Goal: Task Accomplishment & Management: Manage account settings

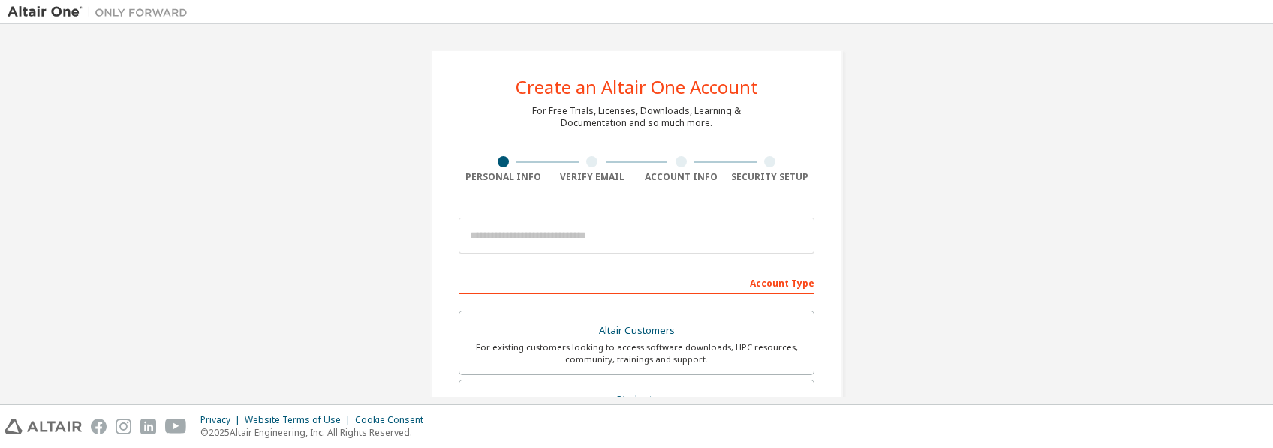
scroll to position [74, 0]
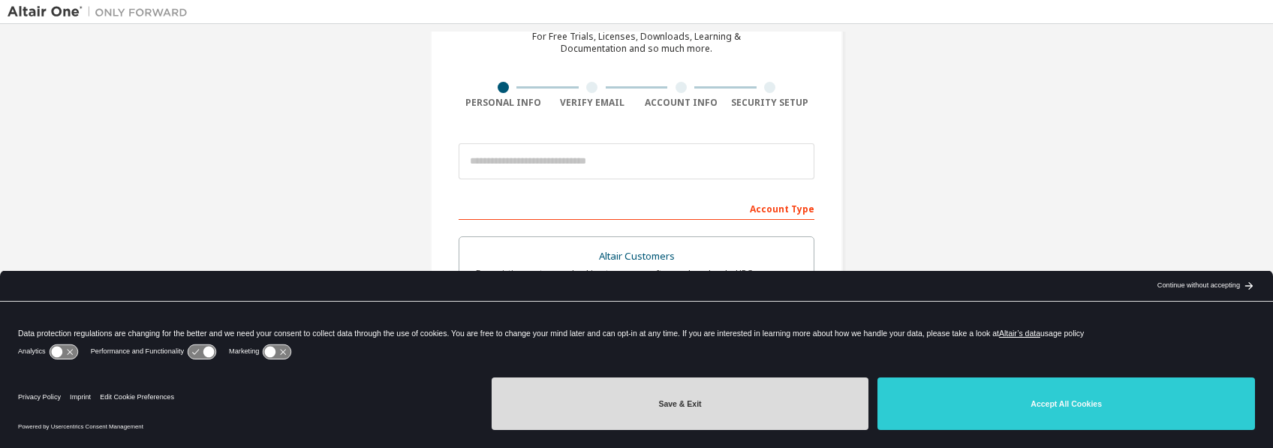
click at [744, 399] on button "Save & Exit" at bounding box center [681, 404] width 378 height 53
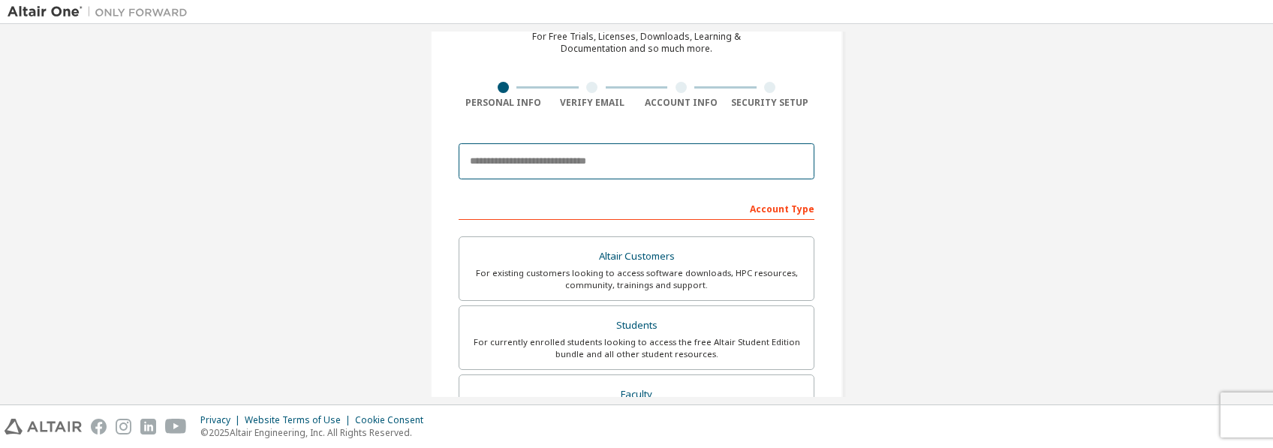
click at [532, 158] on input "email" at bounding box center [637, 161] width 356 height 36
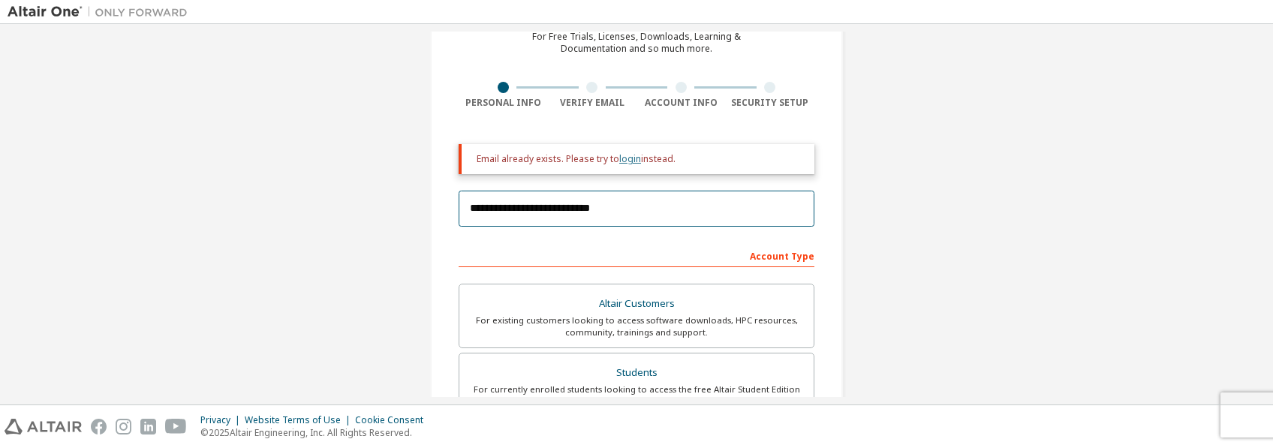
type input "**********"
click at [621, 161] on link "login" at bounding box center [630, 158] width 22 height 13
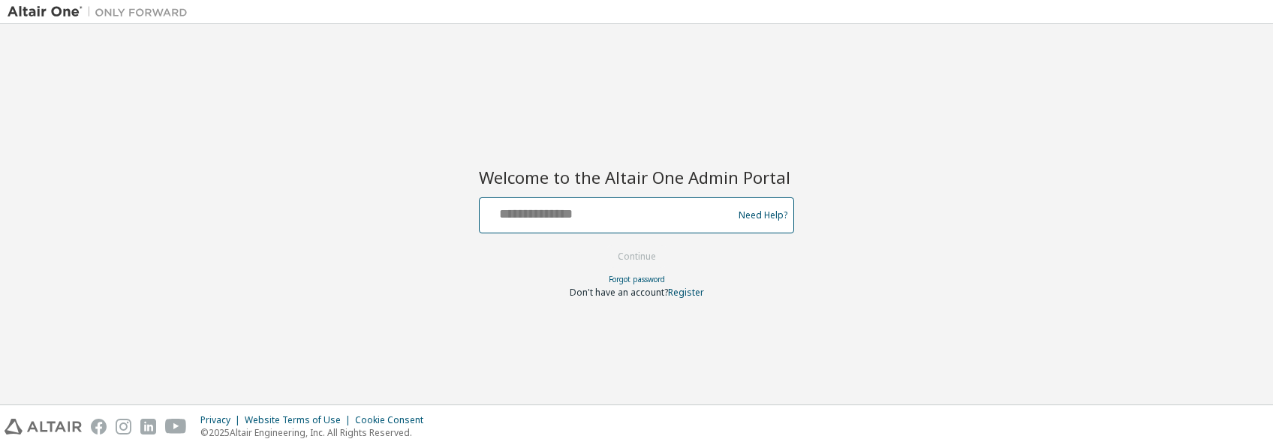
click at [591, 215] on input "text" at bounding box center [608, 212] width 245 height 22
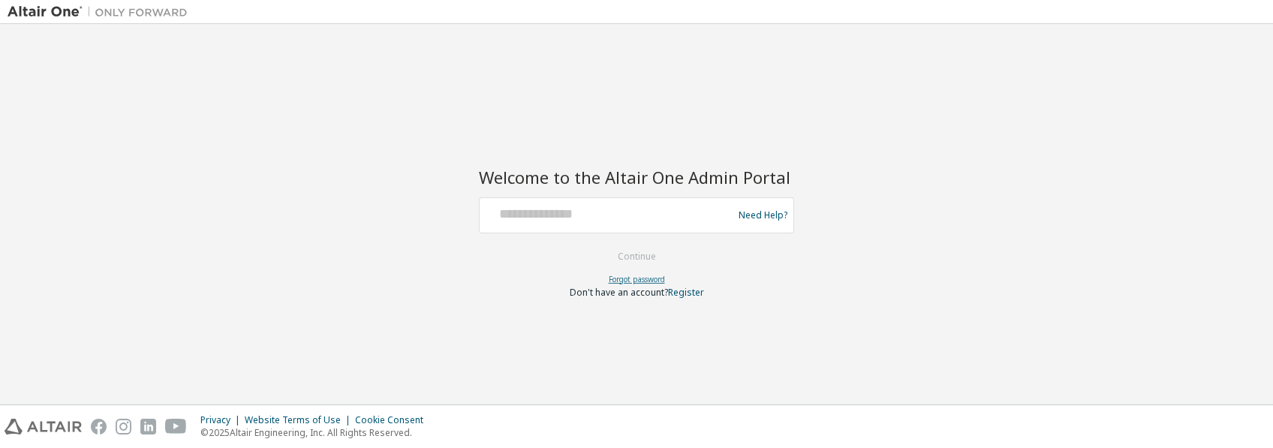
click at [655, 278] on link "Forgot password" at bounding box center [637, 279] width 56 height 11
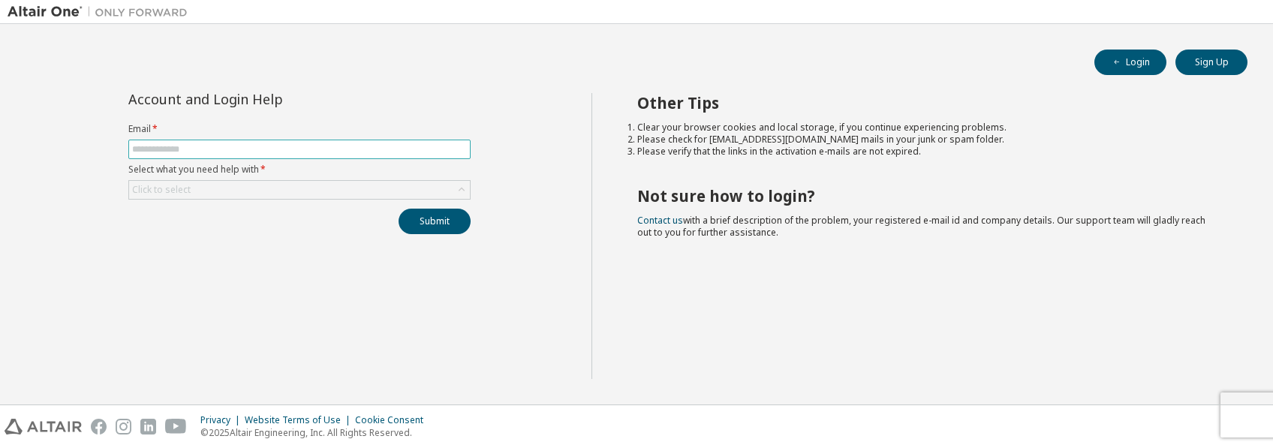
click at [221, 146] on input "text" at bounding box center [299, 149] width 335 height 12
type input "**********"
click at [174, 184] on div "Click to select" at bounding box center [161, 190] width 59 height 12
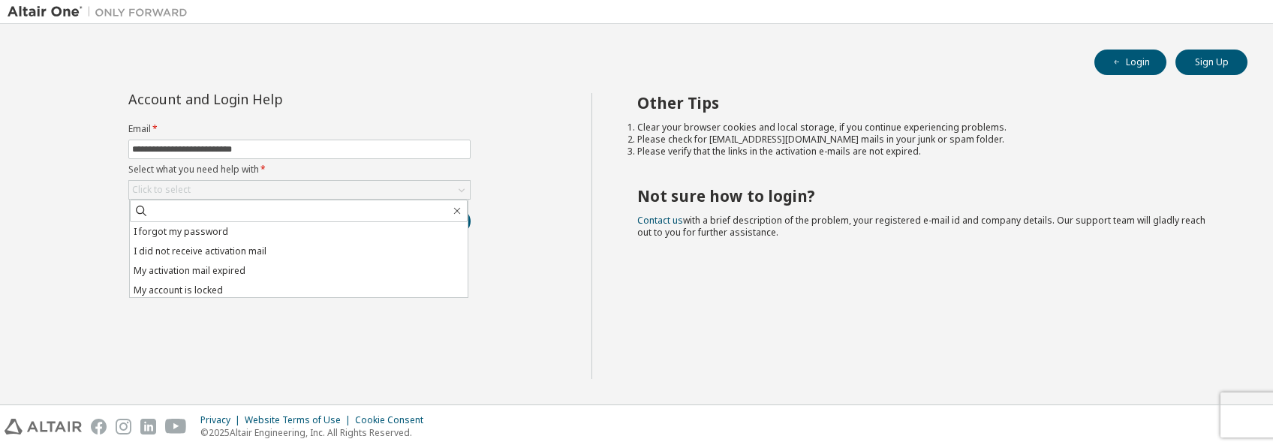
drag, startPoint x: 174, startPoint y: 184, endPoint x: 197, endPoint y: 229, distance: 50.7
click at [197, 229] on li "I forgot my password" at bounding box center [299, 232] width 338 height 20
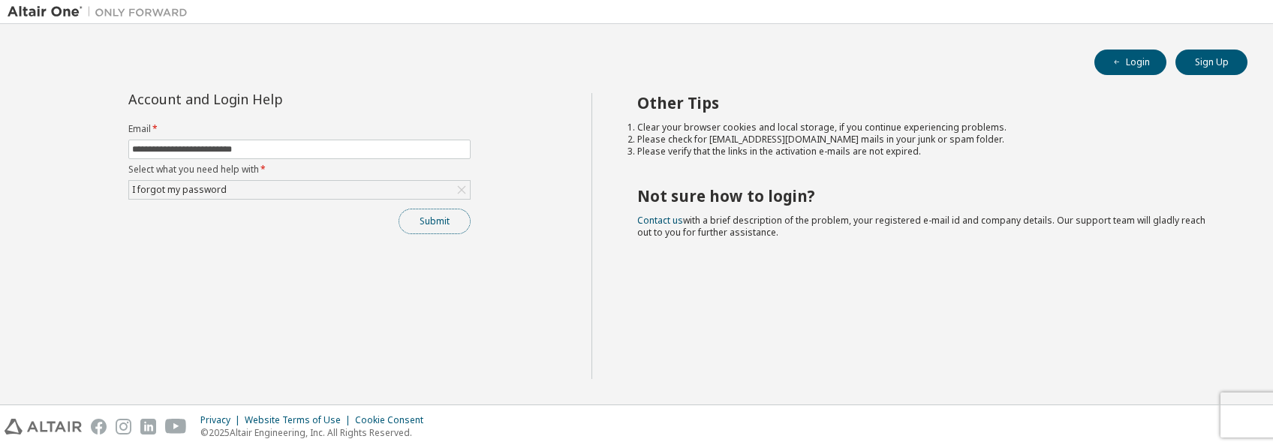
click at [442, 224] on button "Submit" at bounding box center [435, 222] width 72 height 26
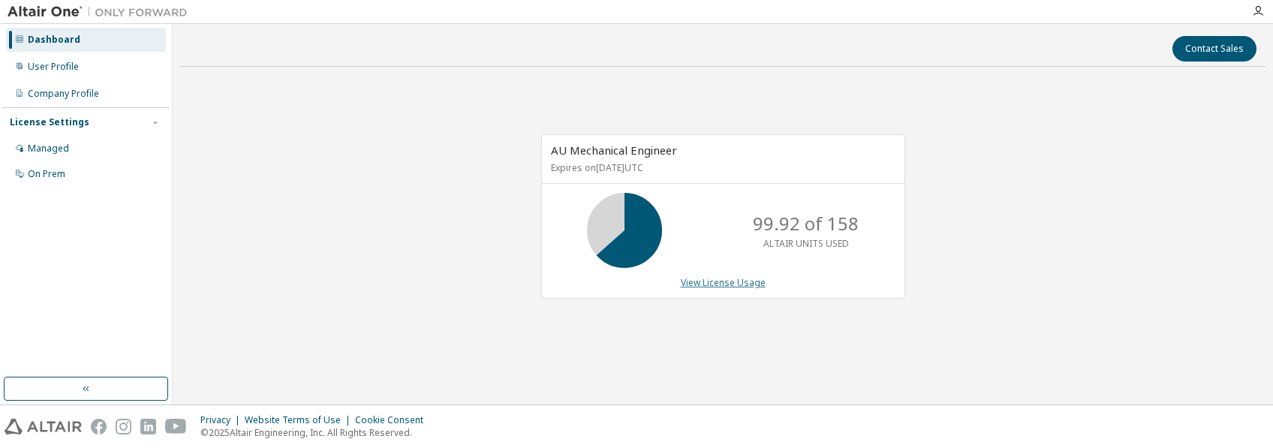
click at [721, 284] on link "View License Usage" at bounding box center [723, 282] width 85 height 13
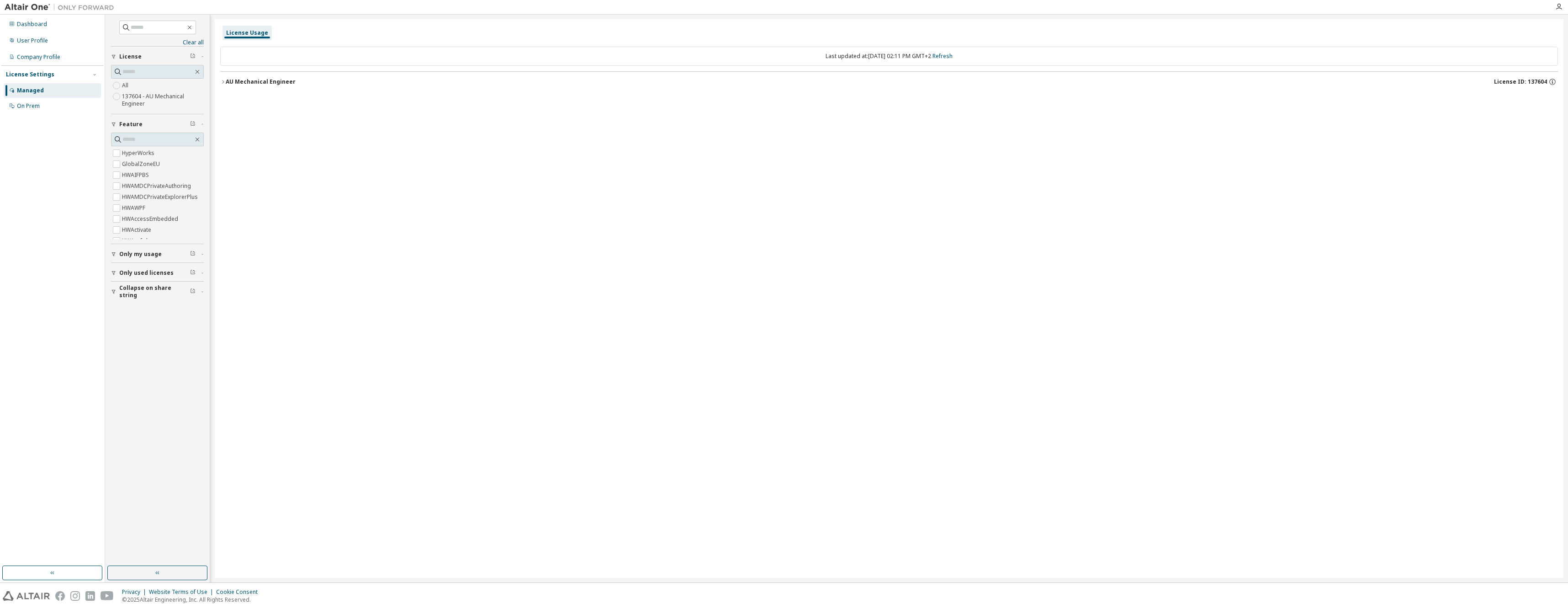
click at [232, 80] on div "AU Mechanical Engineer" at bounding box center [261, 82] width 70 height 7
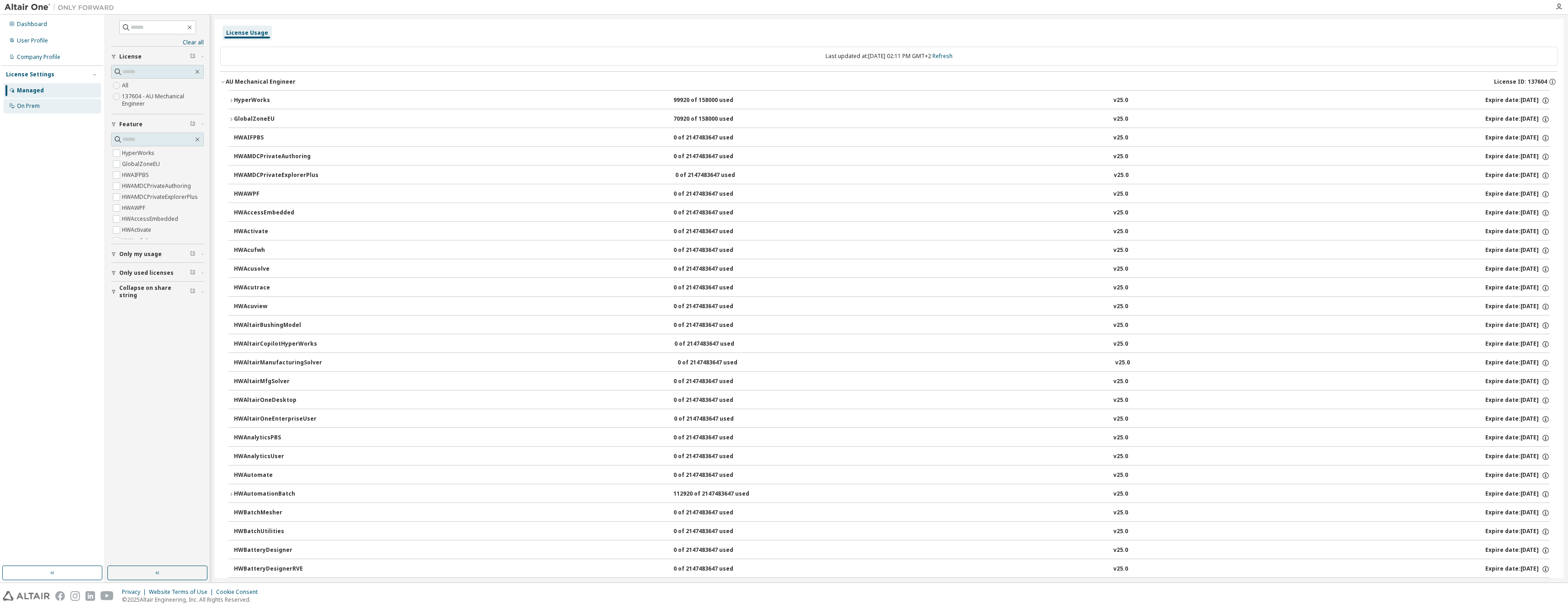
click at [34, 102] on div "On Prem" at bounding box center [52, 106] width 97 height 15
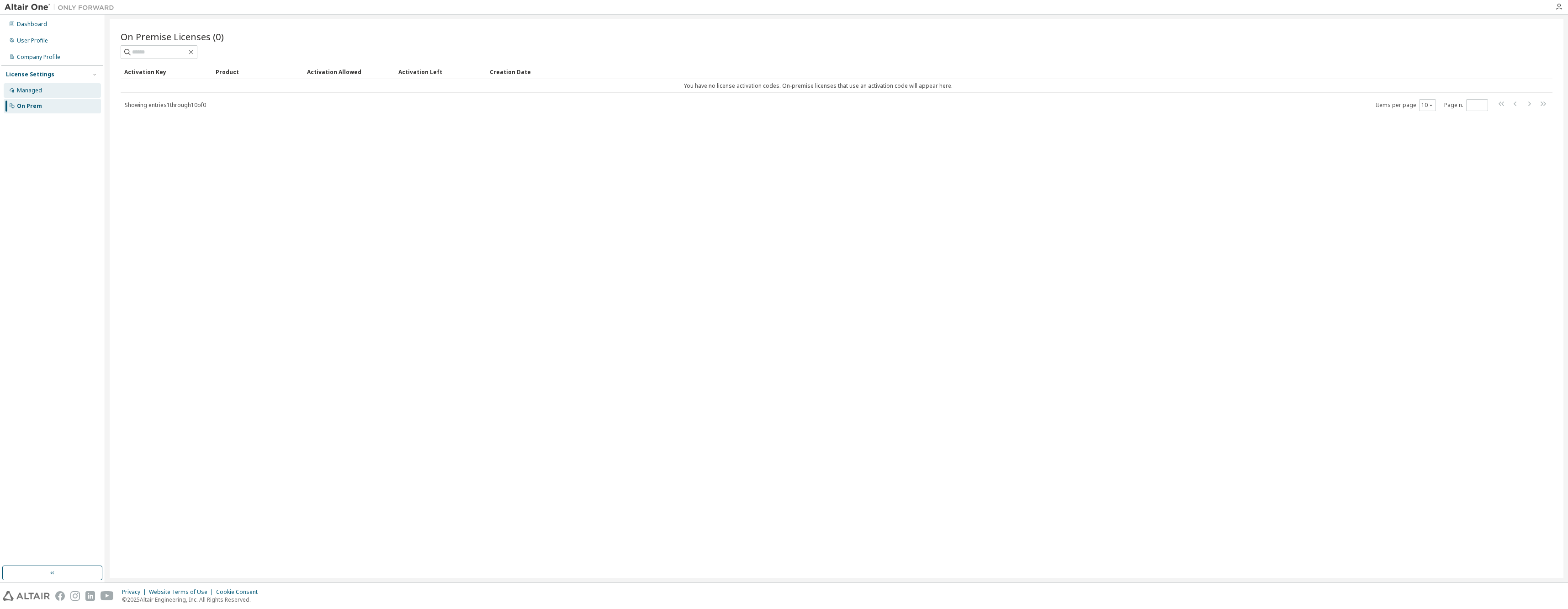
click at [36, 90] on div "Managed" at bounding box center [29, 91] width 25 height 7
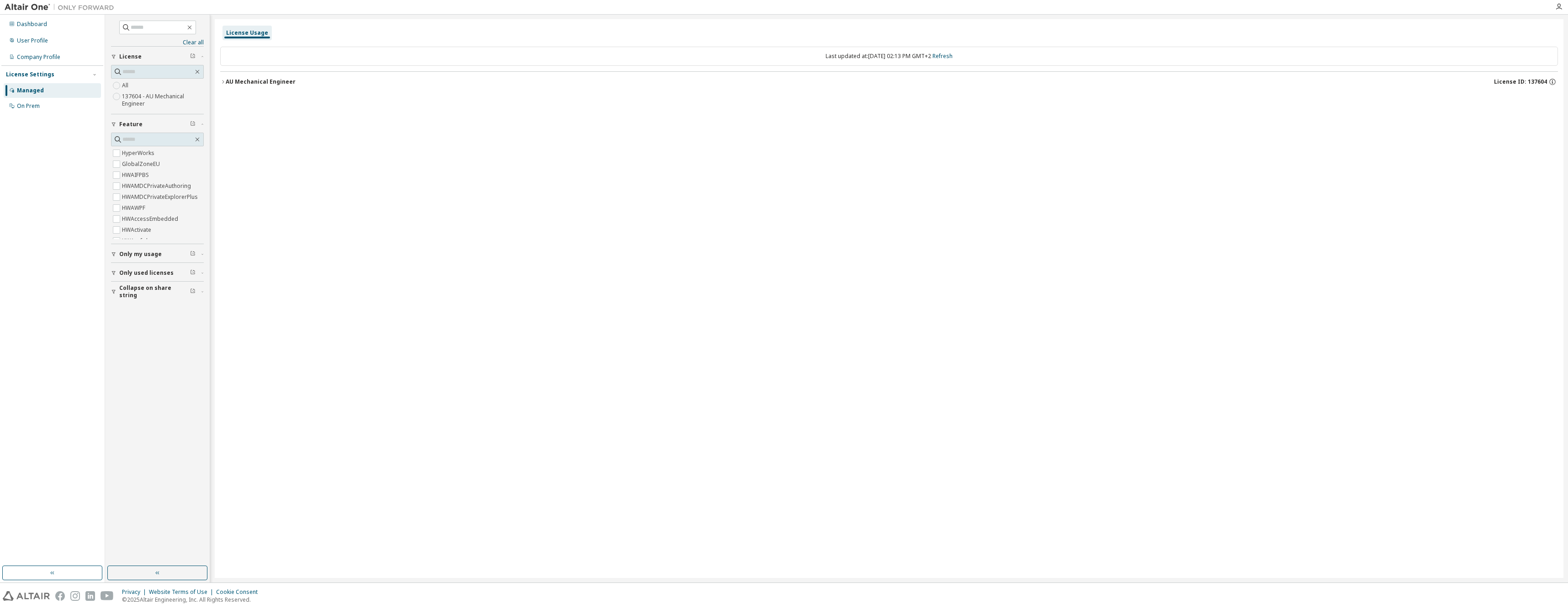
click at [228, 82] on div "AU Mechanical Engineer" at bounding box center [261, 82] width 70 height 7
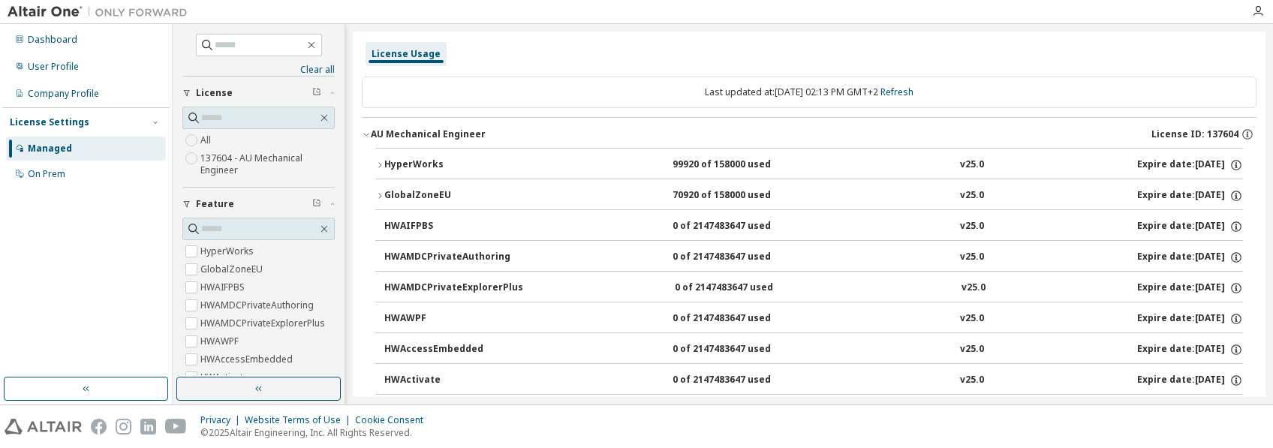
drag, startPoint x: 1016, startPoint y: 396, endPoint x: 1044, endPoint y: 401, distance: 29.0
click at [1043, 399] on div "Clear all Collapse on share string Only used licenses Only my usage Feature Hyp…" at bounding box center [723, 214] width 1100 height 381
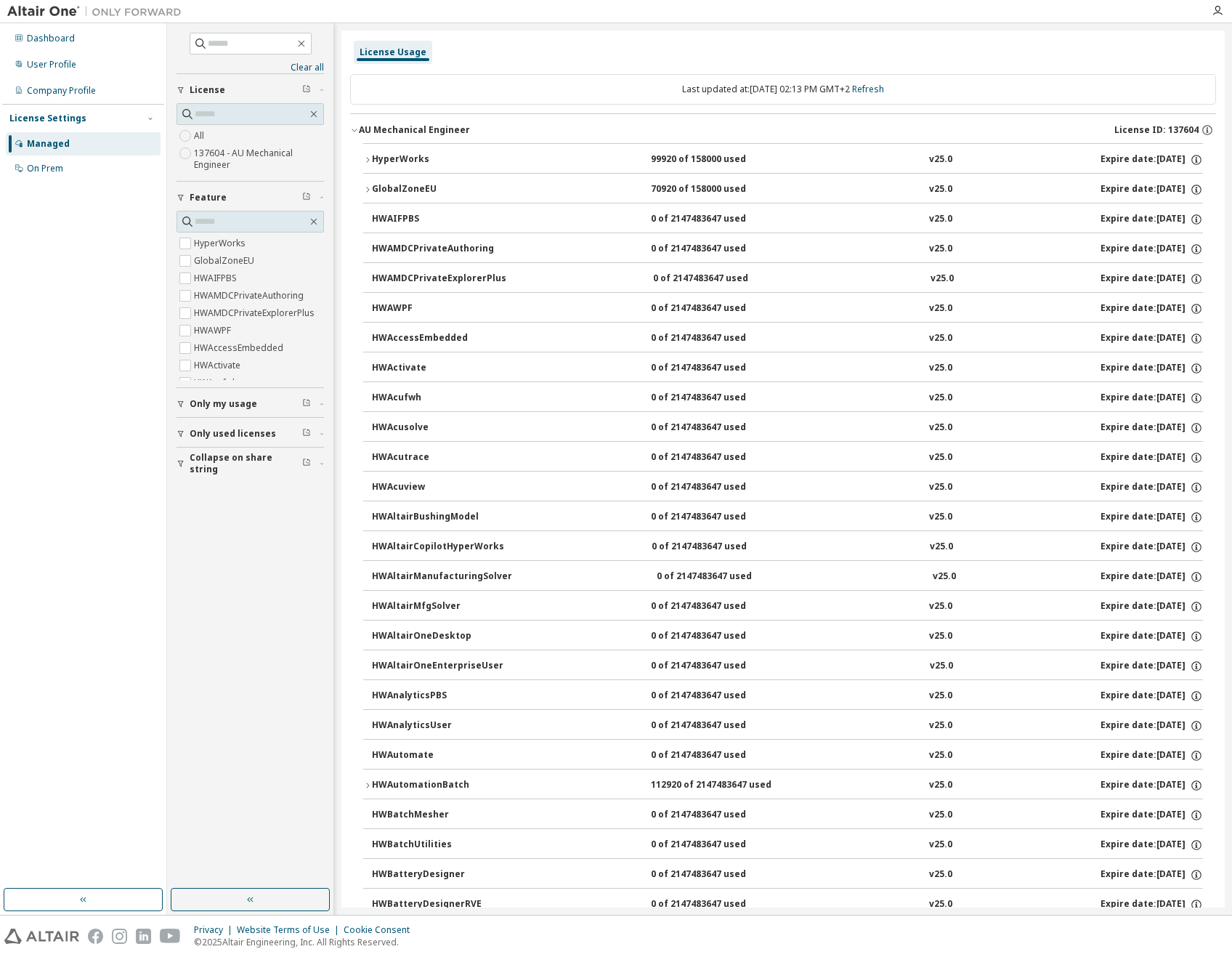
click at [937, 160] on div "v25.0" at bounding box center [941, 160] width 23 height 14
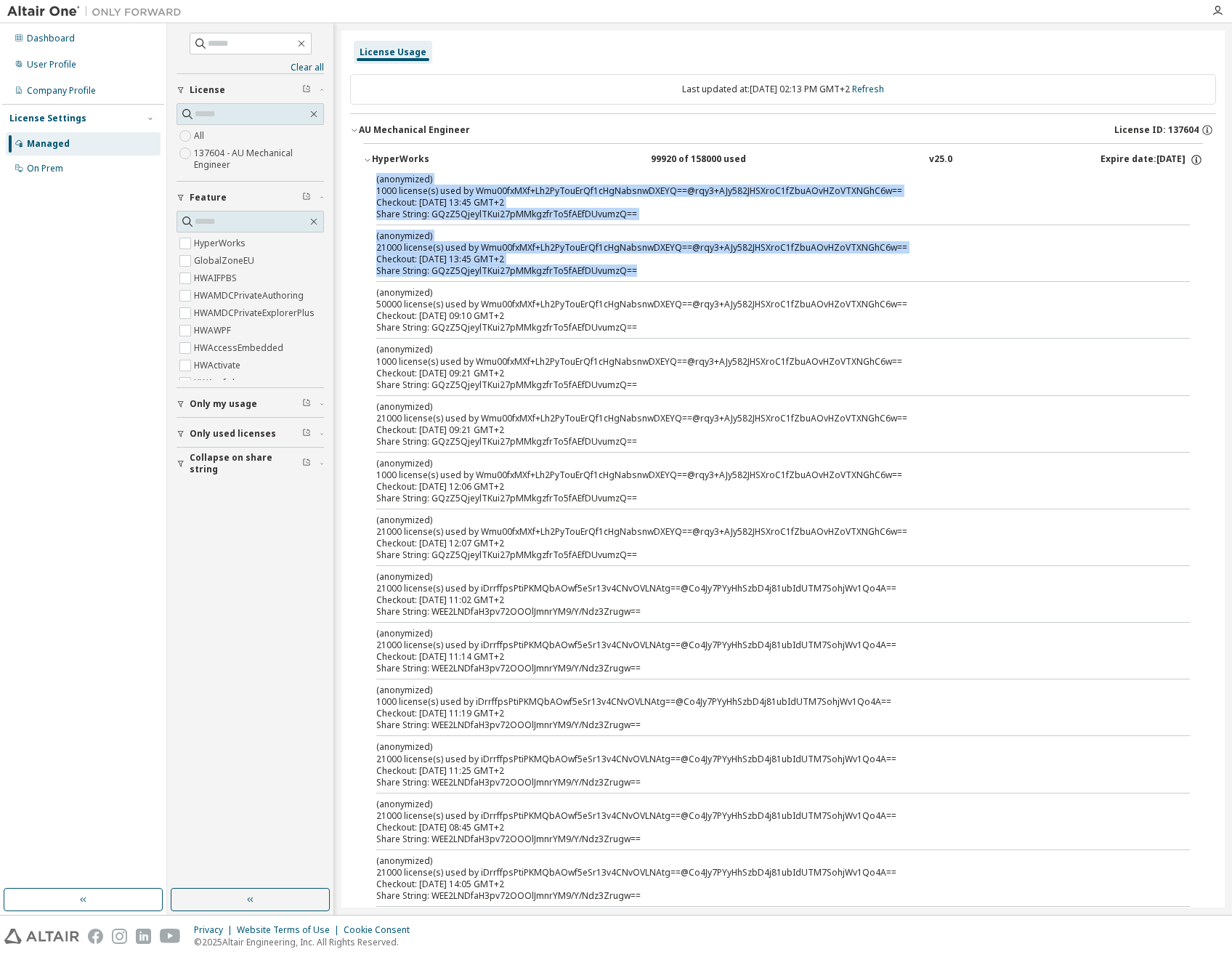
drag, startPoint x: 376, startPoint y: 176, endPoint x: 644, endPoint y: 272, distance: 284.7
click at [644, 272] on div "(anonymized) 1000 license(s) used by Wmu00fxMXf+Lh2PyTouErQf1cHgNabsnwDXEYQ==@r…" at bounding box center [783, 597] width 840 height 848
click at [1195, 158] on icon "button" at bounding box center [1196, 158] width 2 height 2
click at [641, 259] on div "Checkout: 2025-09-11 13:45 GMT+2" at bounding box center [766, 259] width 779 height 12
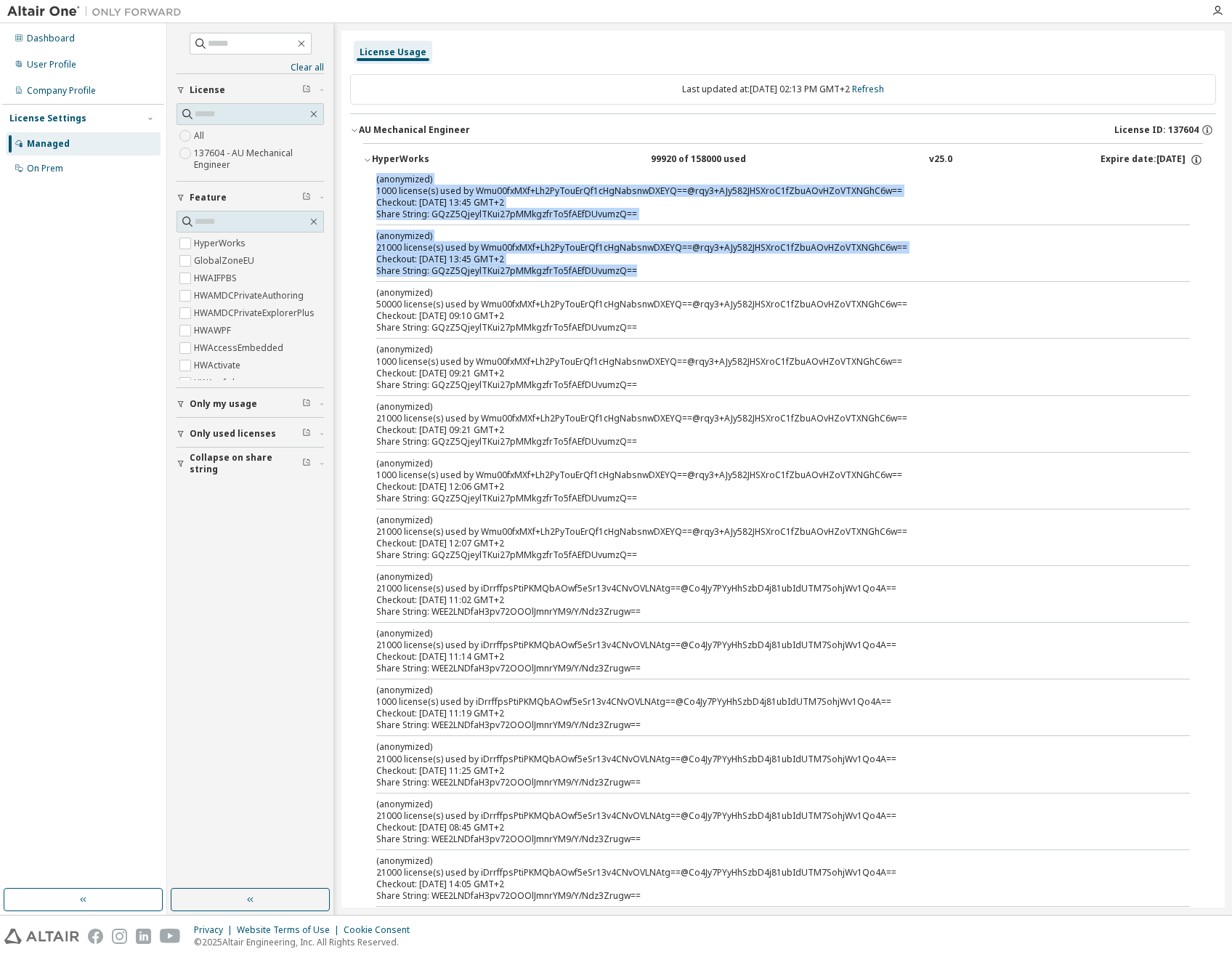
click at [689, 275] on div "Share String: GQzZ5QjeylTKui27pMMkgzfrTo5fAEfDUvumzQ==" at bounding box center [766, 271] width 779 height 12
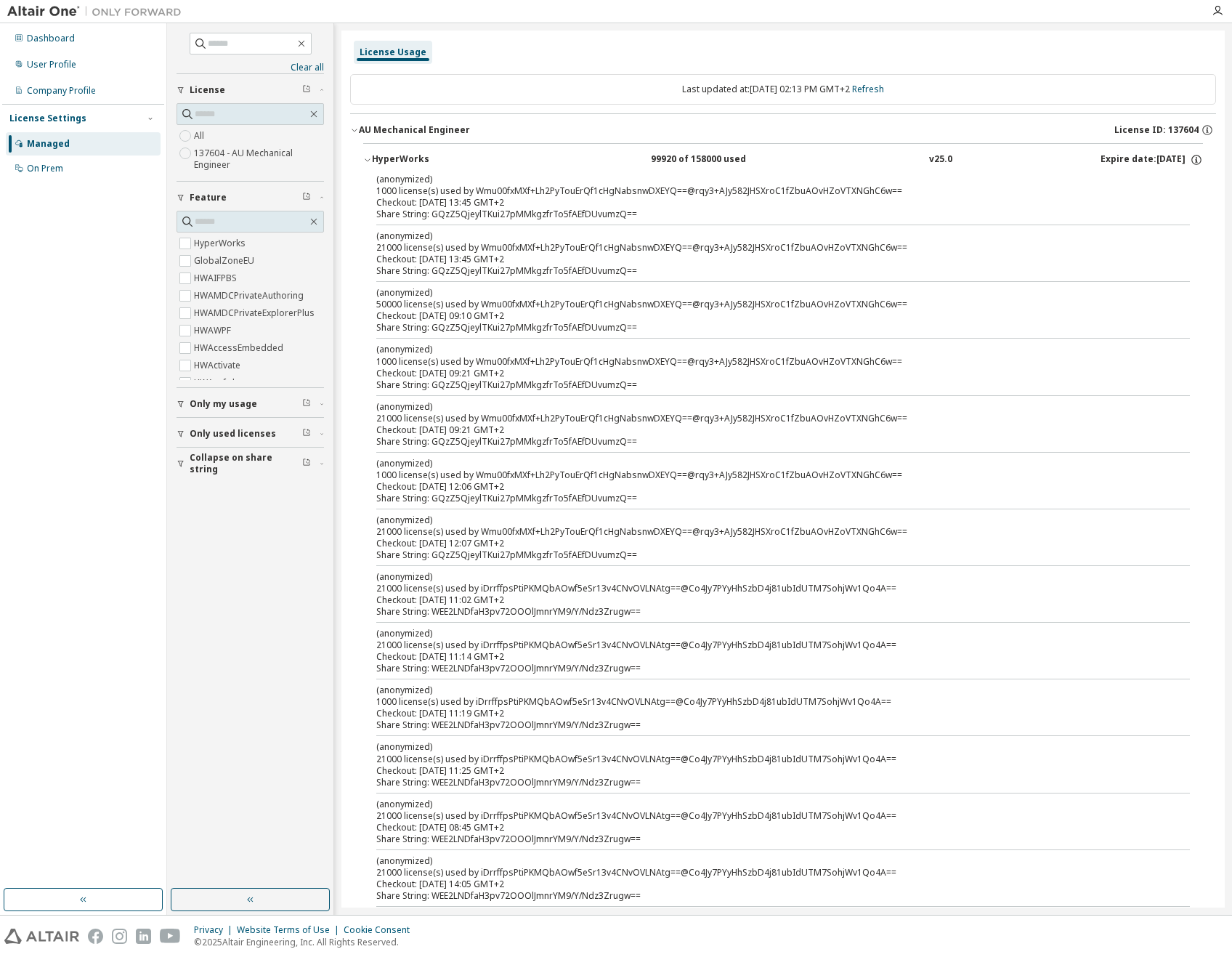
click at [378, 433] on p "(anonymized)" at bounding box center [766, 520] width 779 height 13
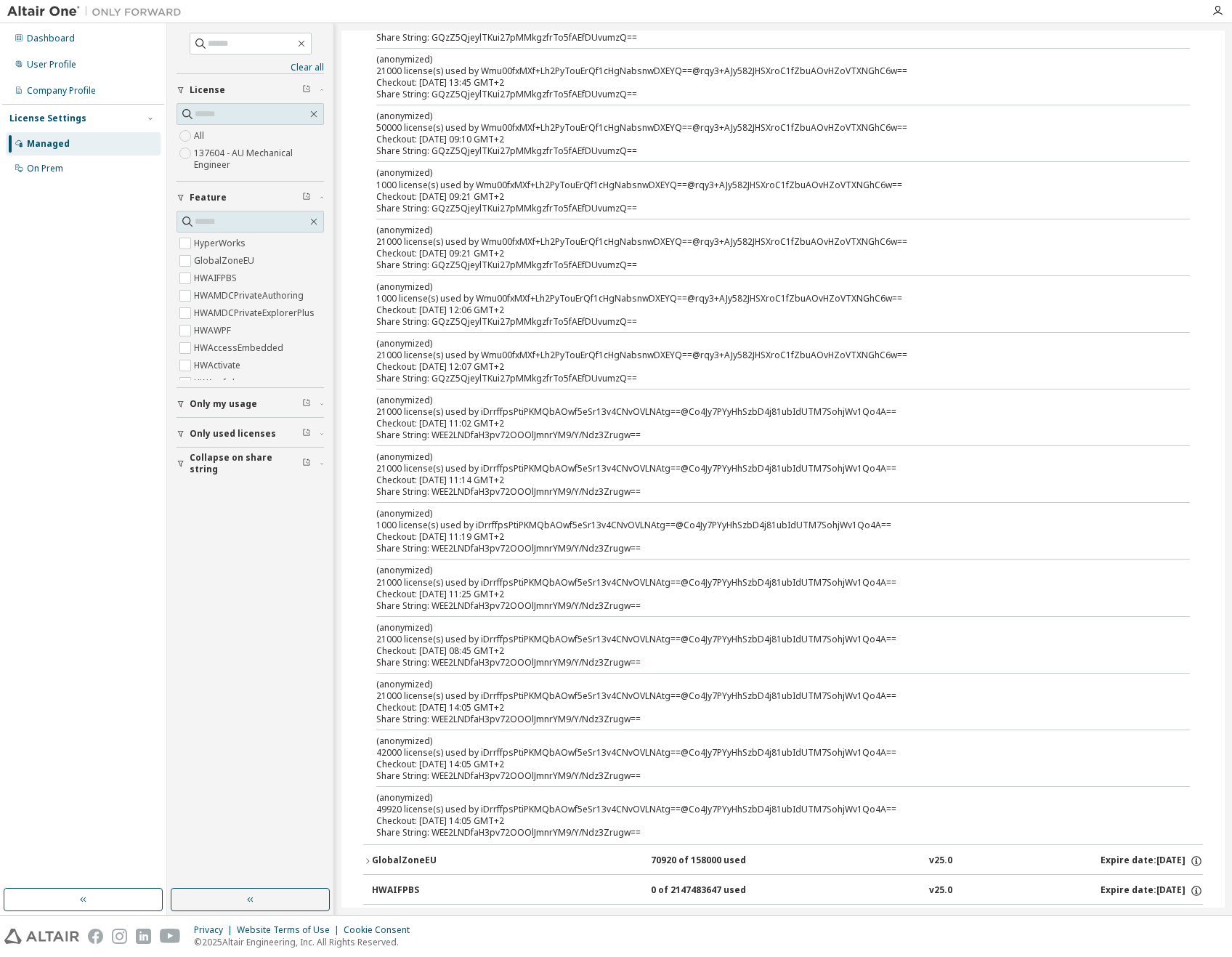
scroll to position [218, 0]
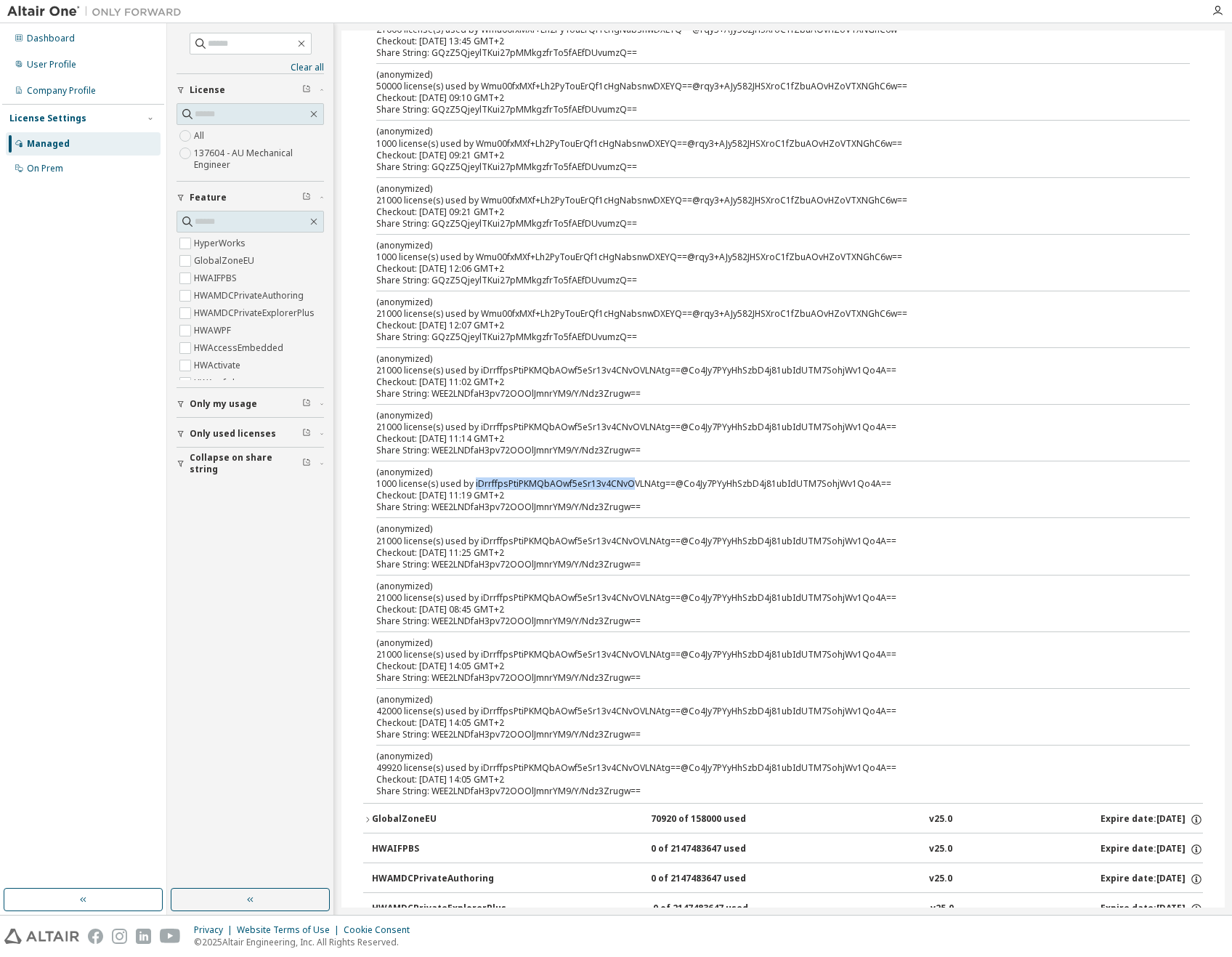
drag, startPoint x: 473, startPoint y: 483, endPoint x: 628, endPoint y: 479, distance: 155.1
click at [628, 433] on div "(anonymized) 1000 license(s) used by iDrrffpsPtiPKMQbAOwf5eSr13v4CNvOVLNAtg==@C…" at bounding box center [766, 477] width 779 height 24
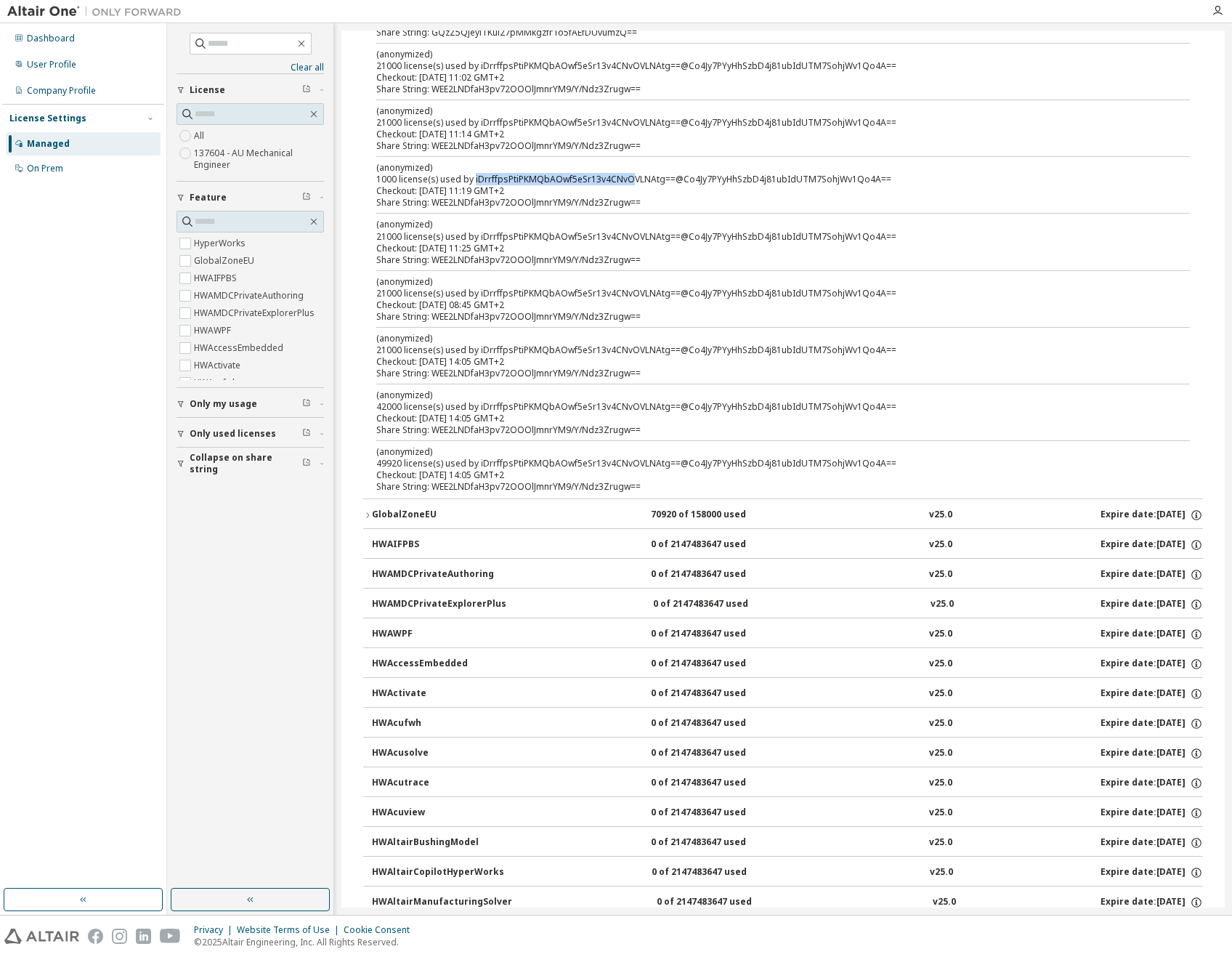
scroll to position [581, 0]
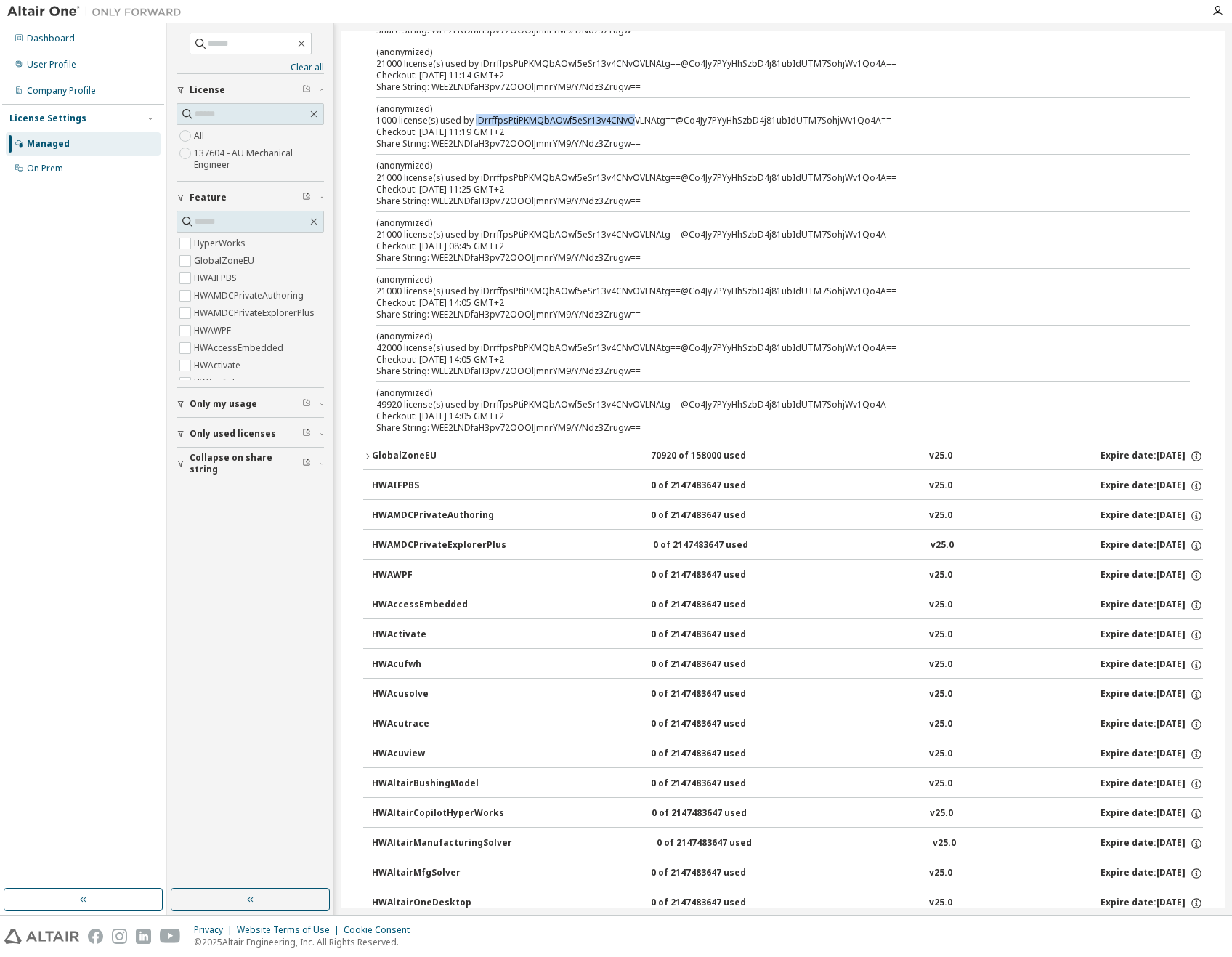
click at [433, 433] on div "HWActivate" at bounding box center [436, 635] width 131 height 14
click at [690, 433] on div "0 of 2147483647 used" at bounding box center [716, 635] width 131 height 14
click at [1189, 433] on icon "button" at bounding box center [1196, 635] width 14 height 14
click at [1140, 433] on div "Expire date: 2026-02-01" at bounding box center [1152, 635] width 103 height 14
click at [368, 433] on icon "button" at bounding box center [367, 456] width 9 height 9
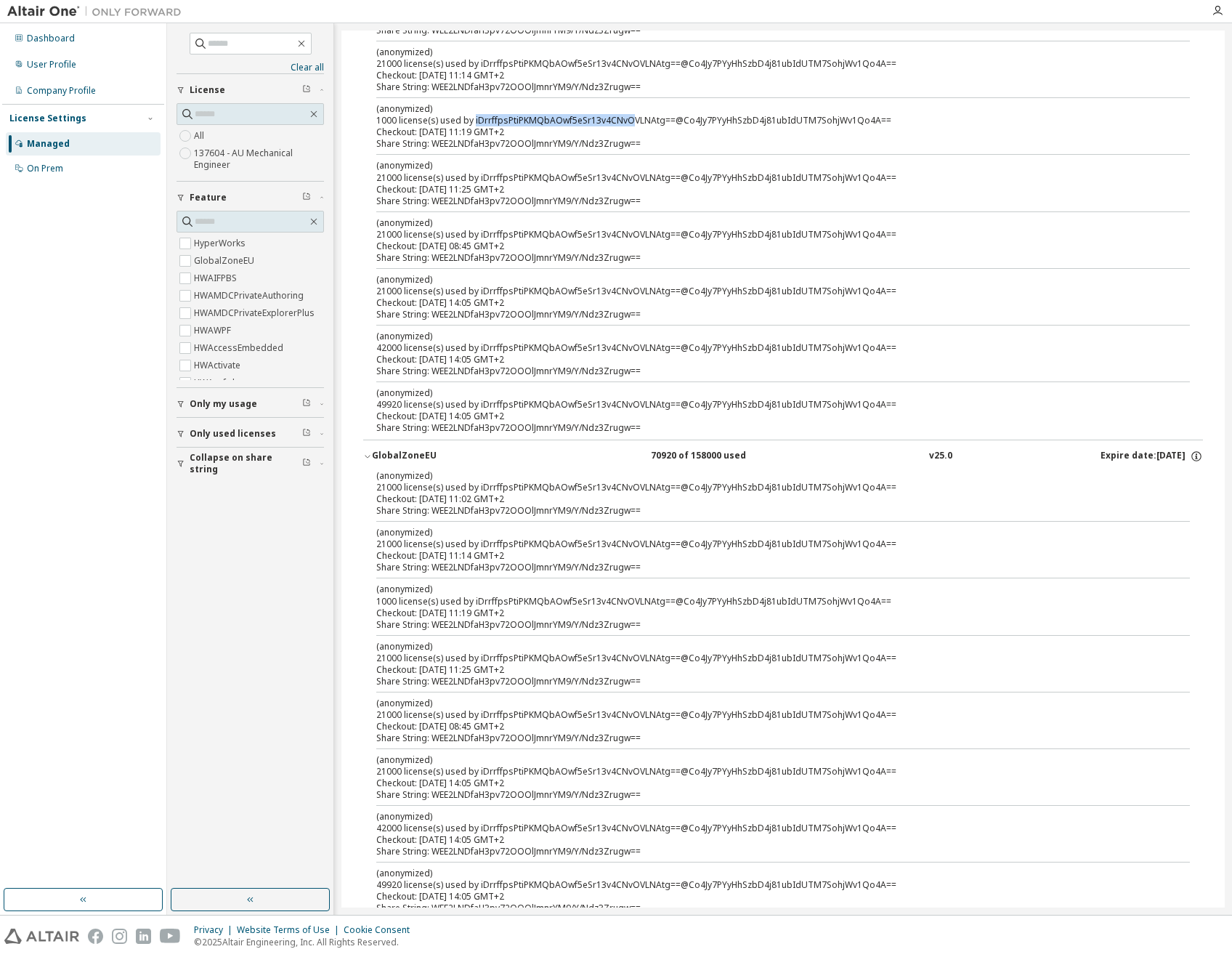
drag, startPoint x: 364, startPoint y: 456, endPoint x: 388, endPoint y: 459, distance: 24.2
click at [365, 433] on icon "button" at bounding box center [367, 456] width 9 height 9
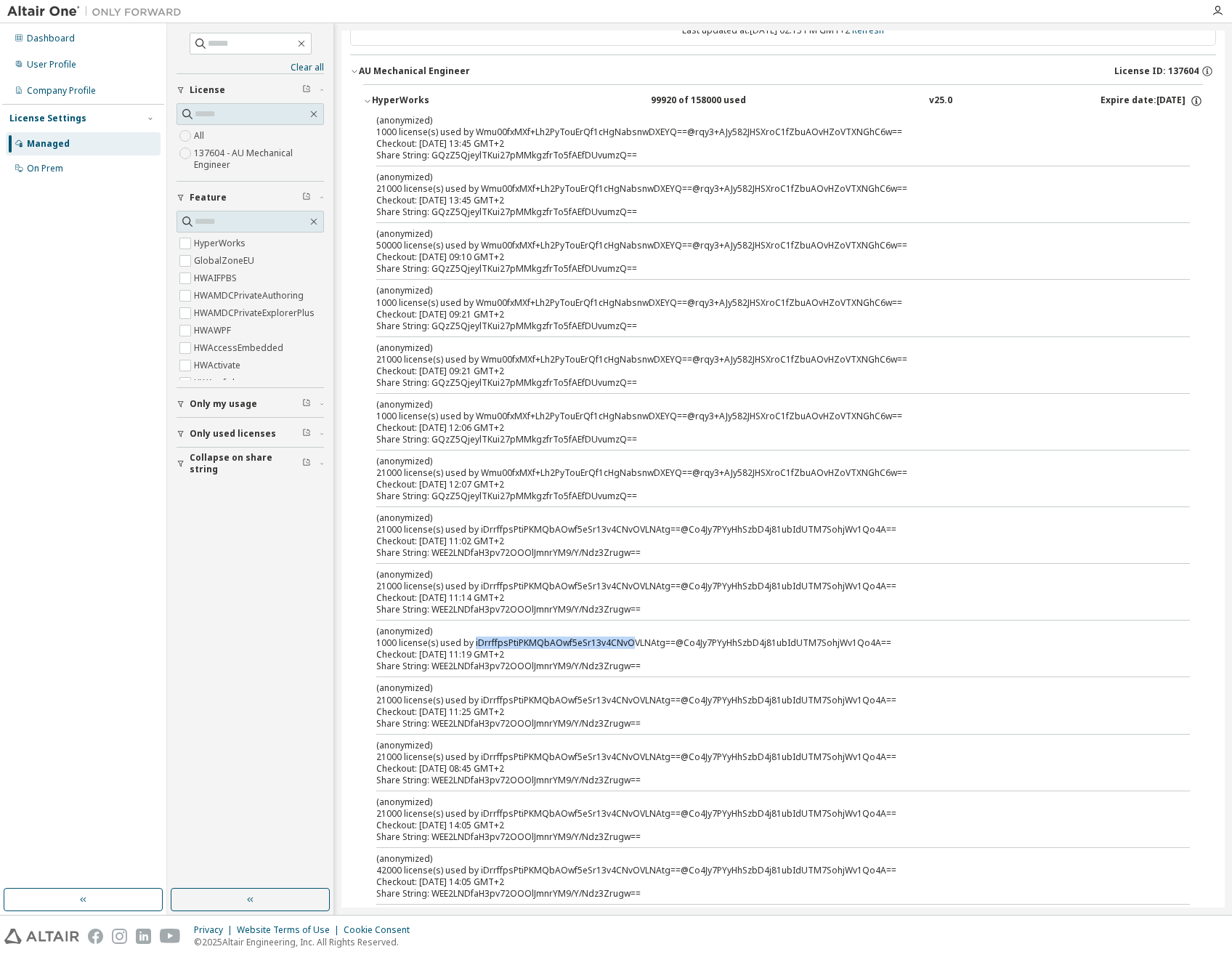
scroll to position [0, 0]
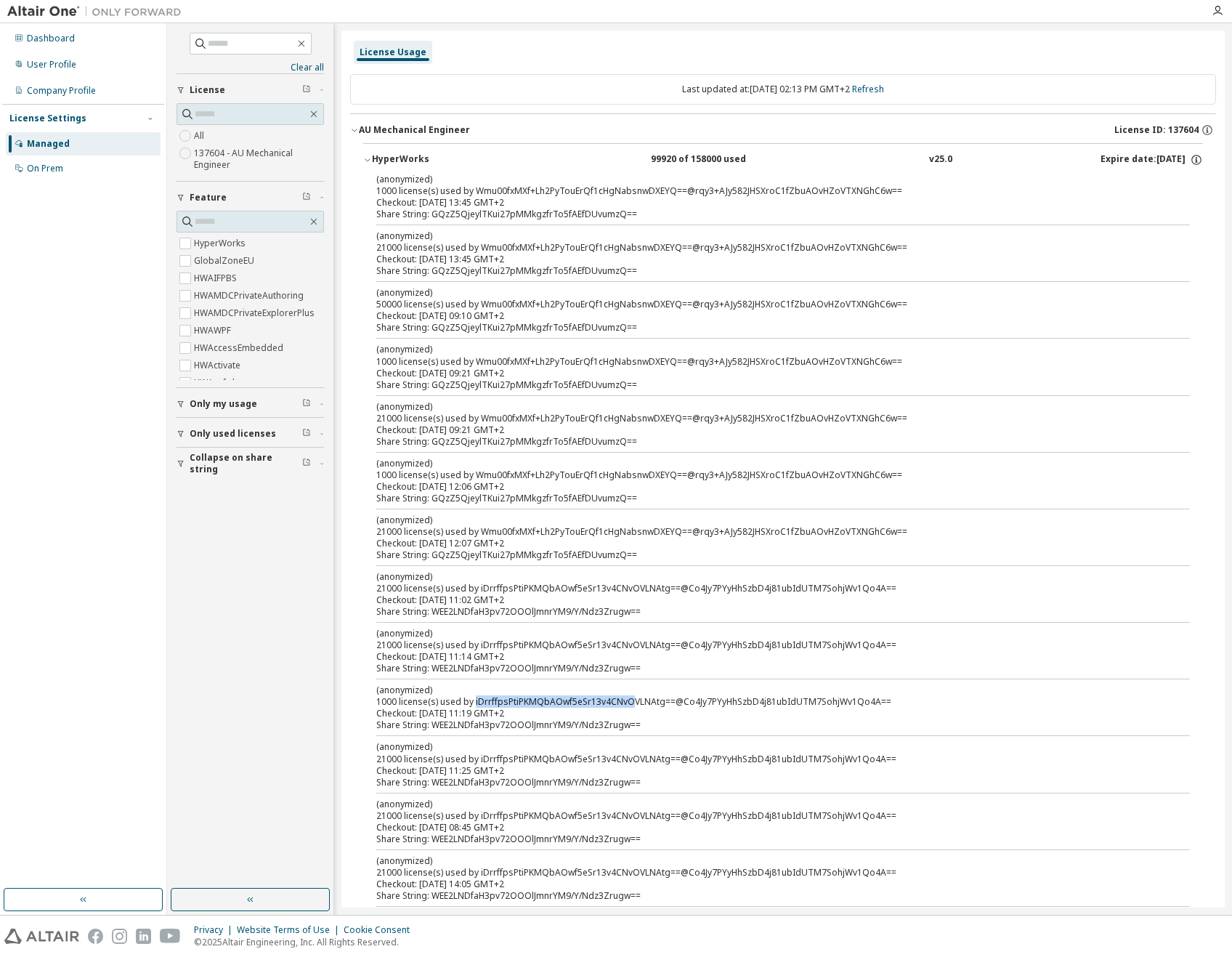
drag, startPoint x: 370, startPoint y: 160, endPoint x: 382, endPoint y: 174, distance: 18.4
click at [370, 159] on icon "button" at bounding box center [367, 160] width 9 height 9
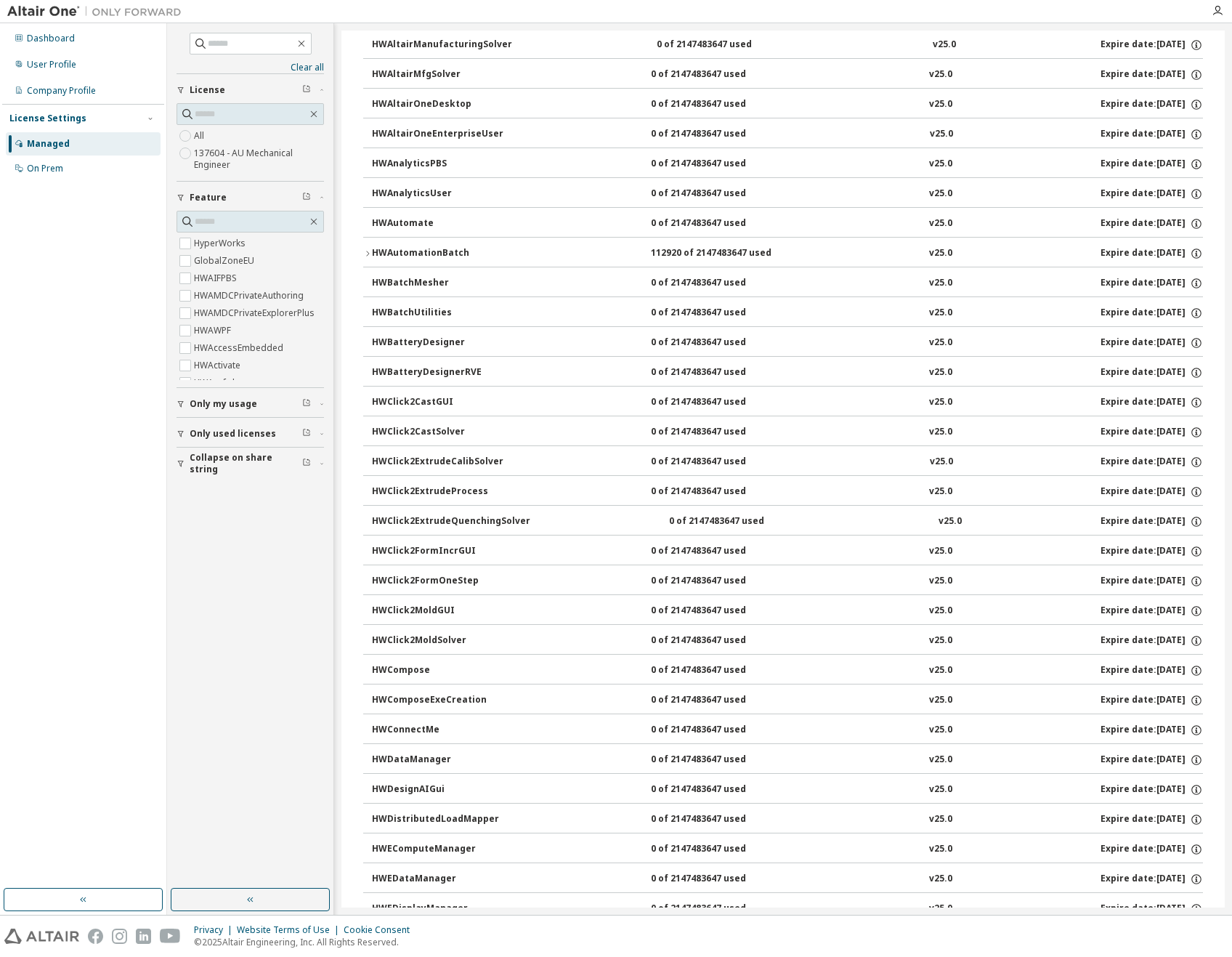
scroll to position [581, 0]
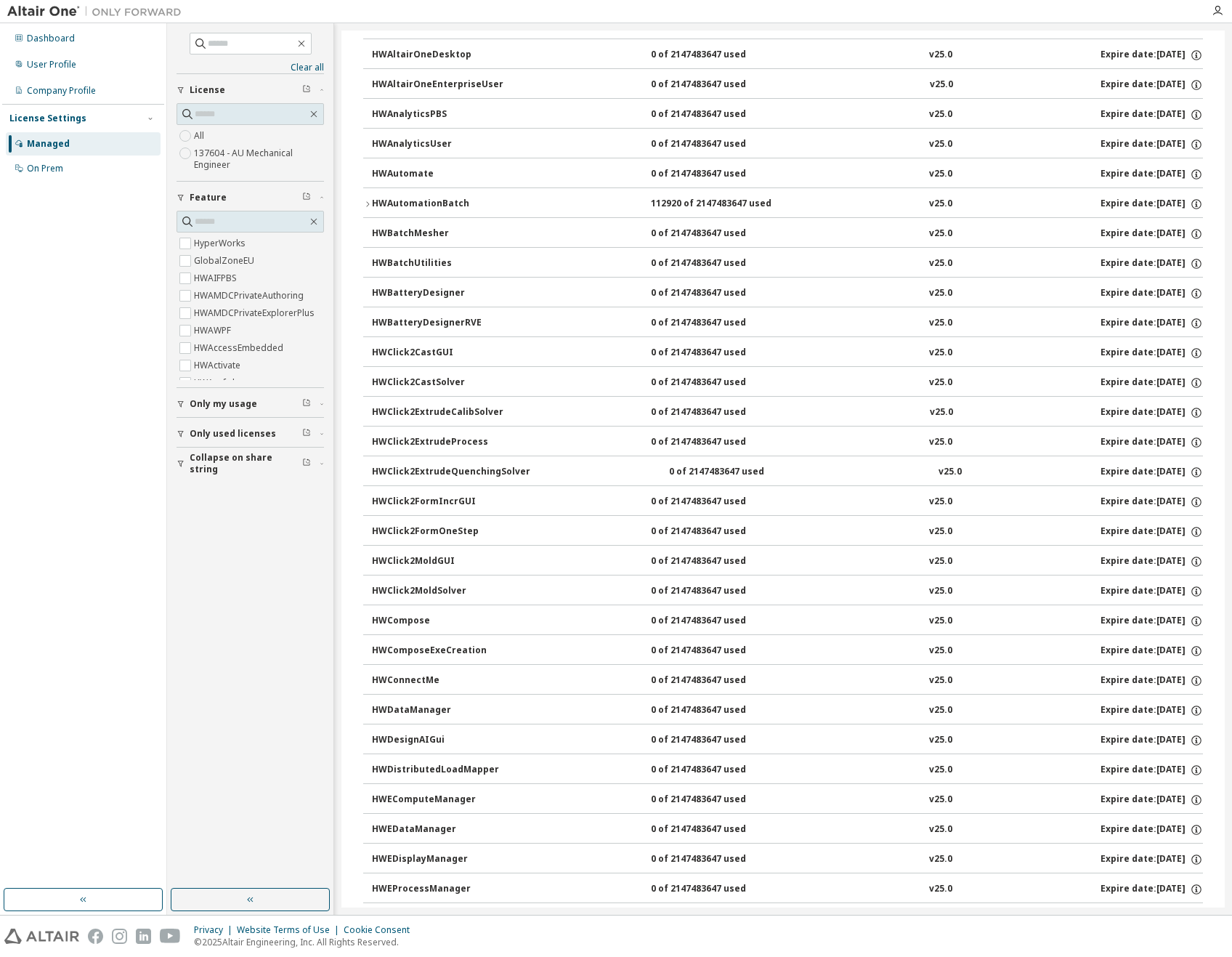
click at [410, 265] on div "HWBatchUtilities" at bounding box center [436, 264] width 131 height 14
click at [369, 204] on icon "button" at bounding box center [367, 203] width 9 height 9
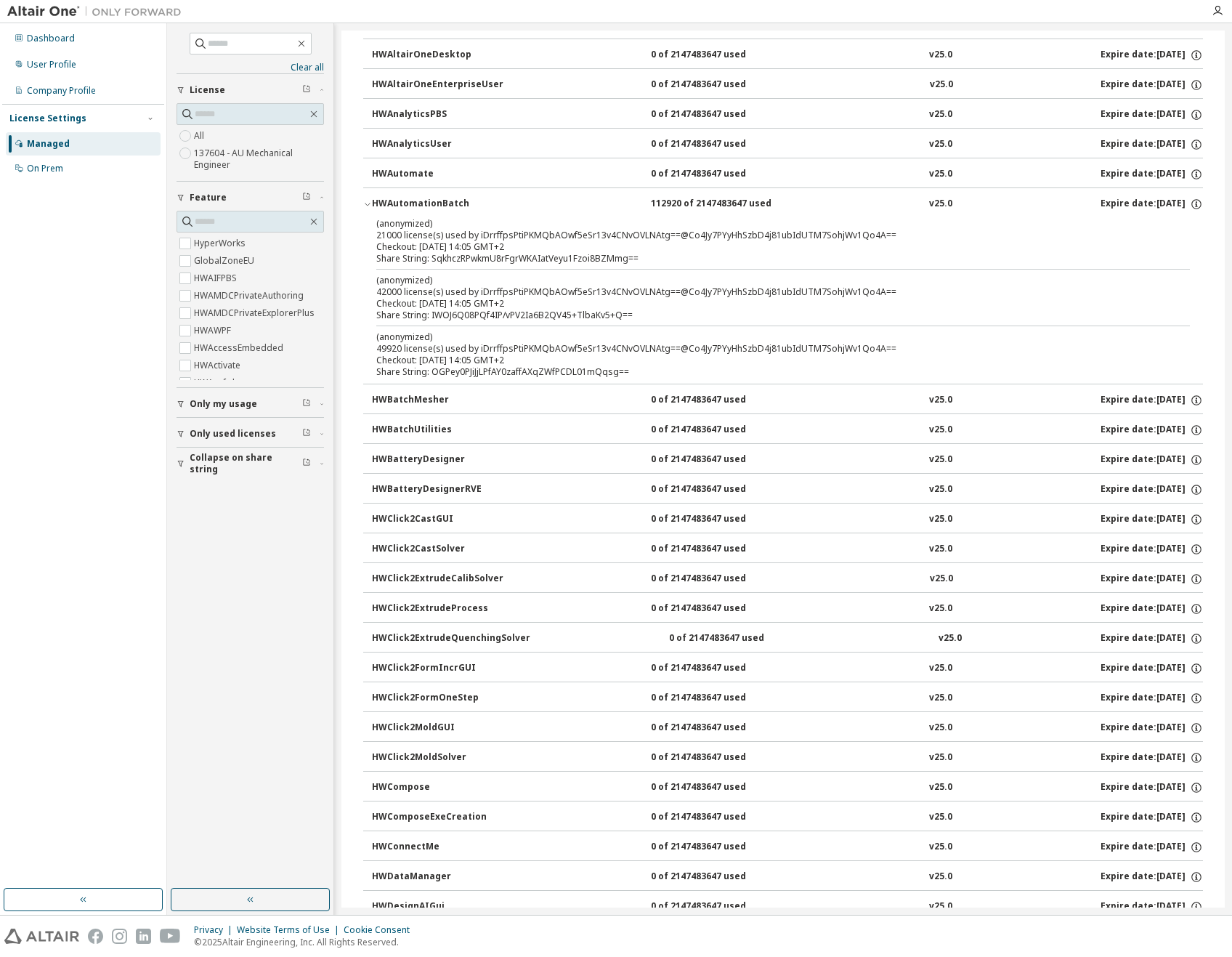
click at [369, 205] on icon "button" at bounding box center [367, 203] width 9 height 9
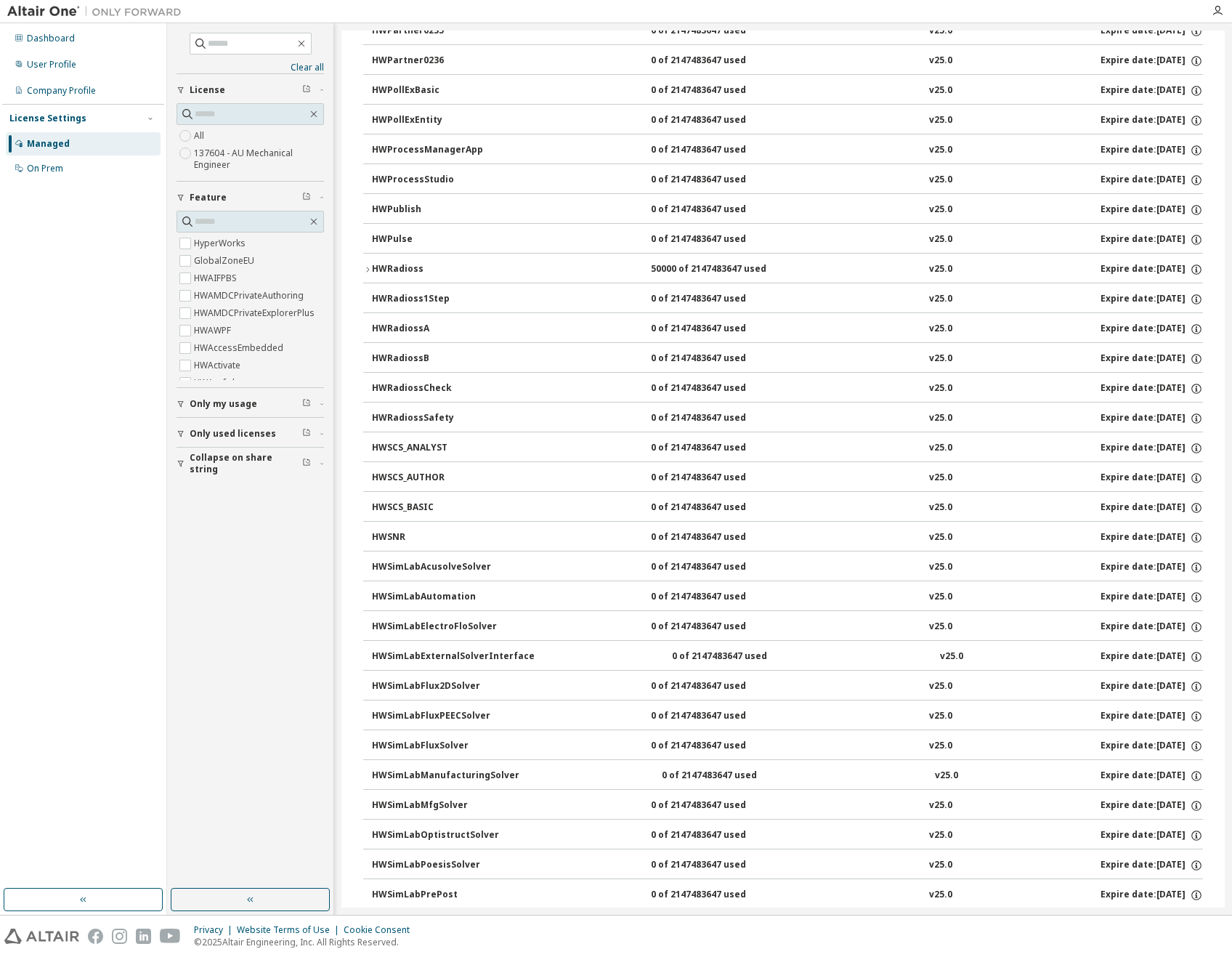
scroll to position [9053, 0]
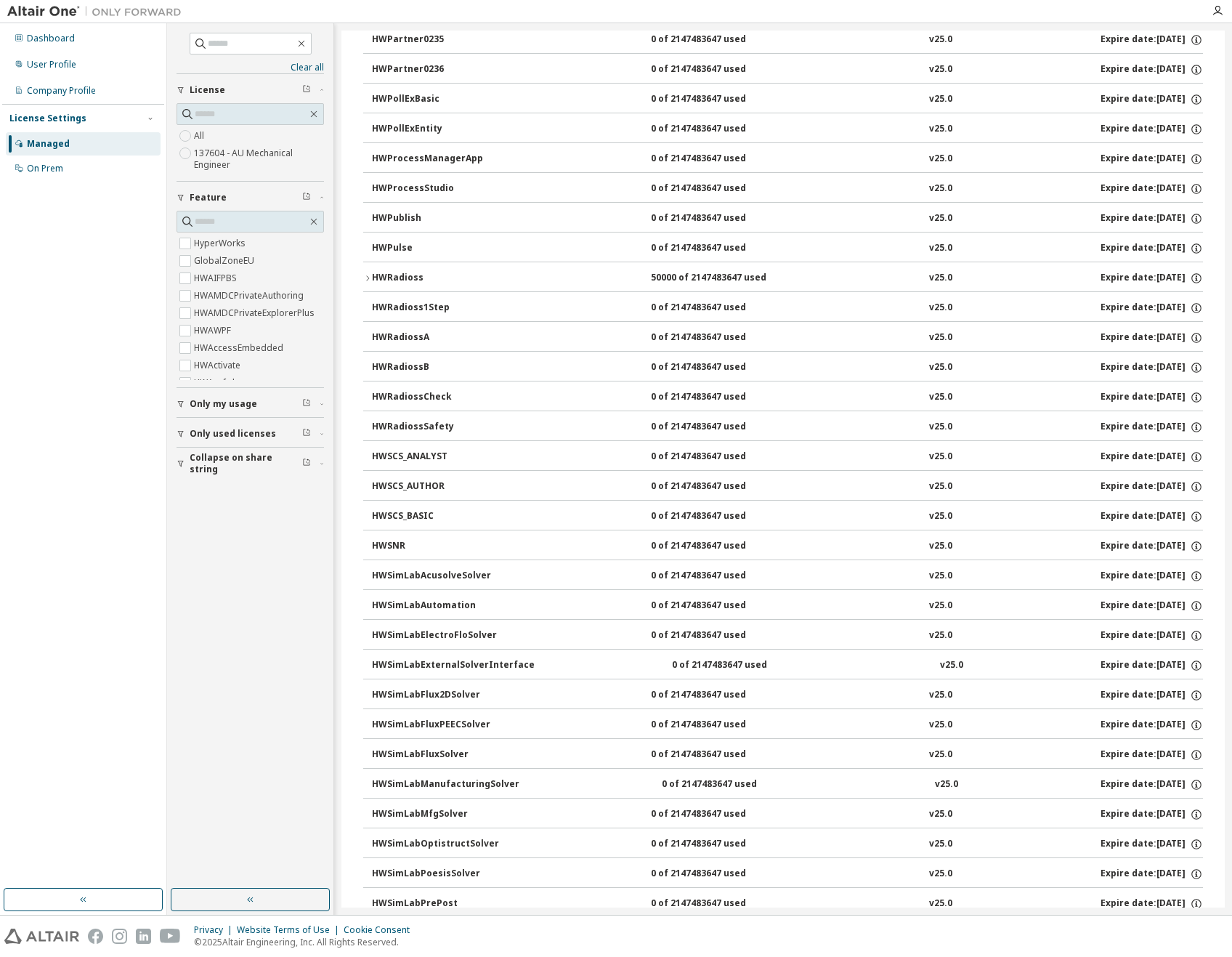
click at [369, 280] on icon "button" at bounding box center [367, 278] width 9 height 9
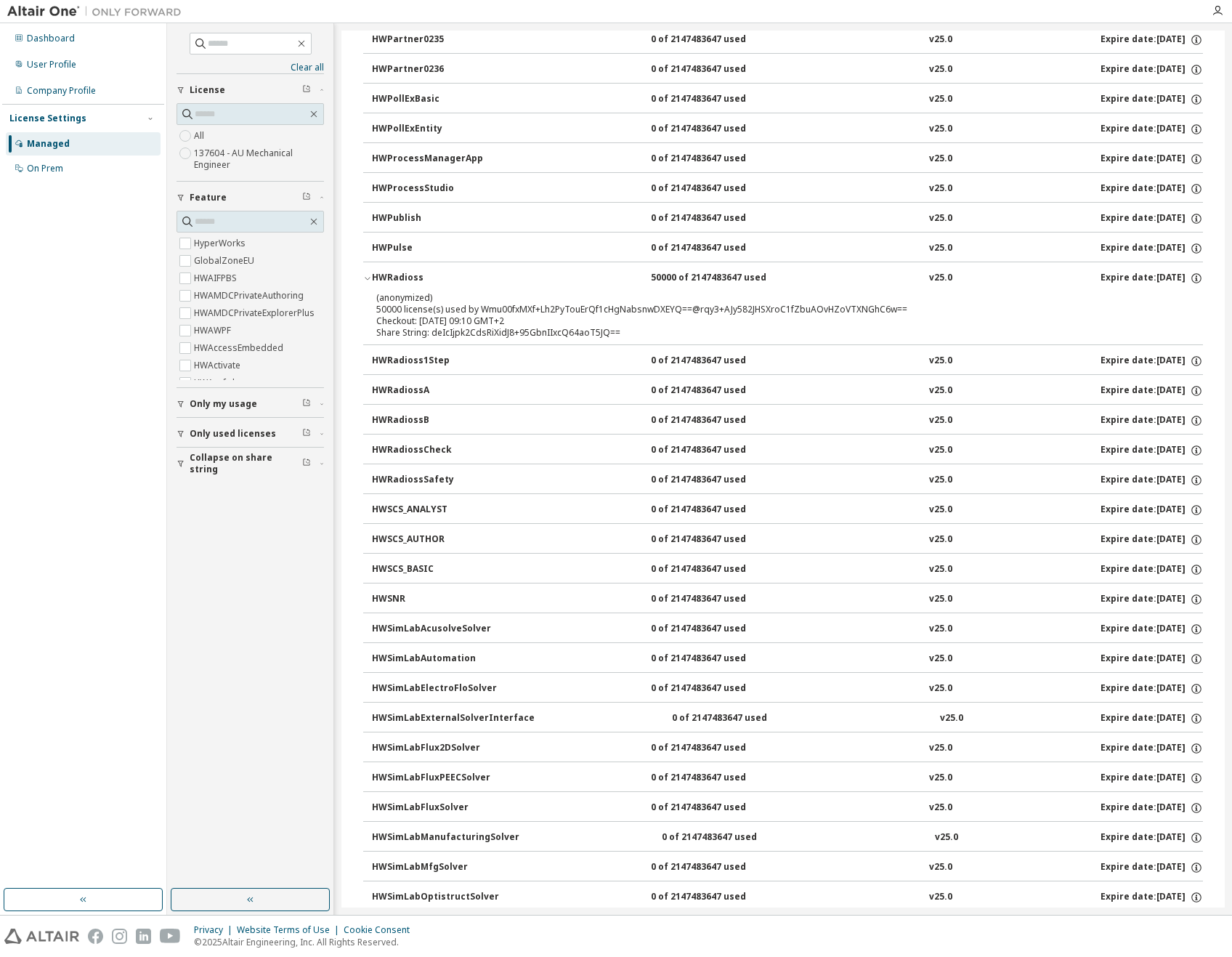
drag, startPoint x: 420, startPoint y: 322, endPoint x: 523, endPoint y: 317, distance: 103.1
click at [523, 317] on div "Checkout: 2025-09-12 09:10 GMT+2" at bounding box center [766, 321] width 779 height 12
click at [369, 278] on icon "button" at bounding box center [367, 279] width 5 height 3
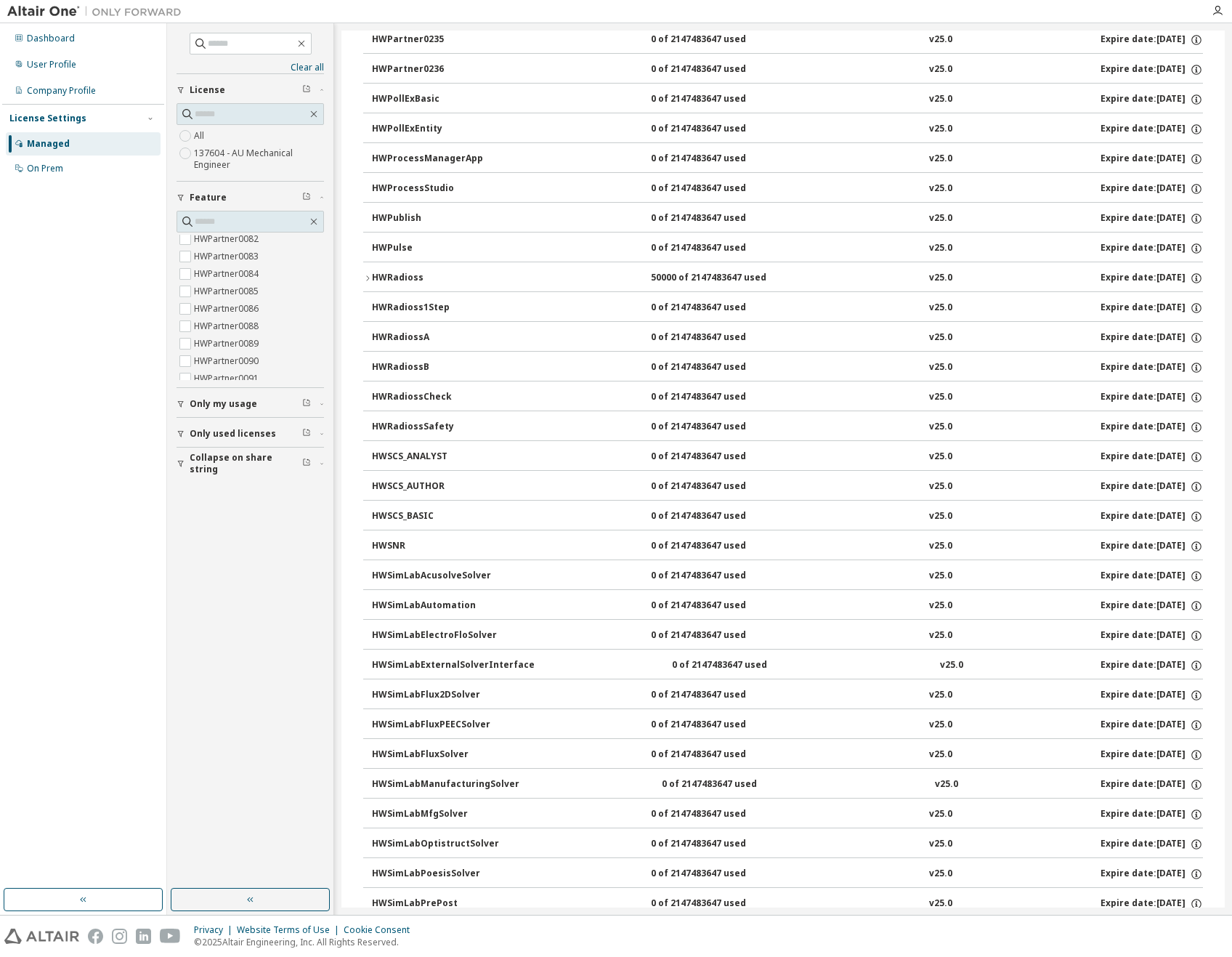
scroll to position [4067, 0]
click at [319, 404] on icon "button" at bounding box center [321, 404] width 9 height 5
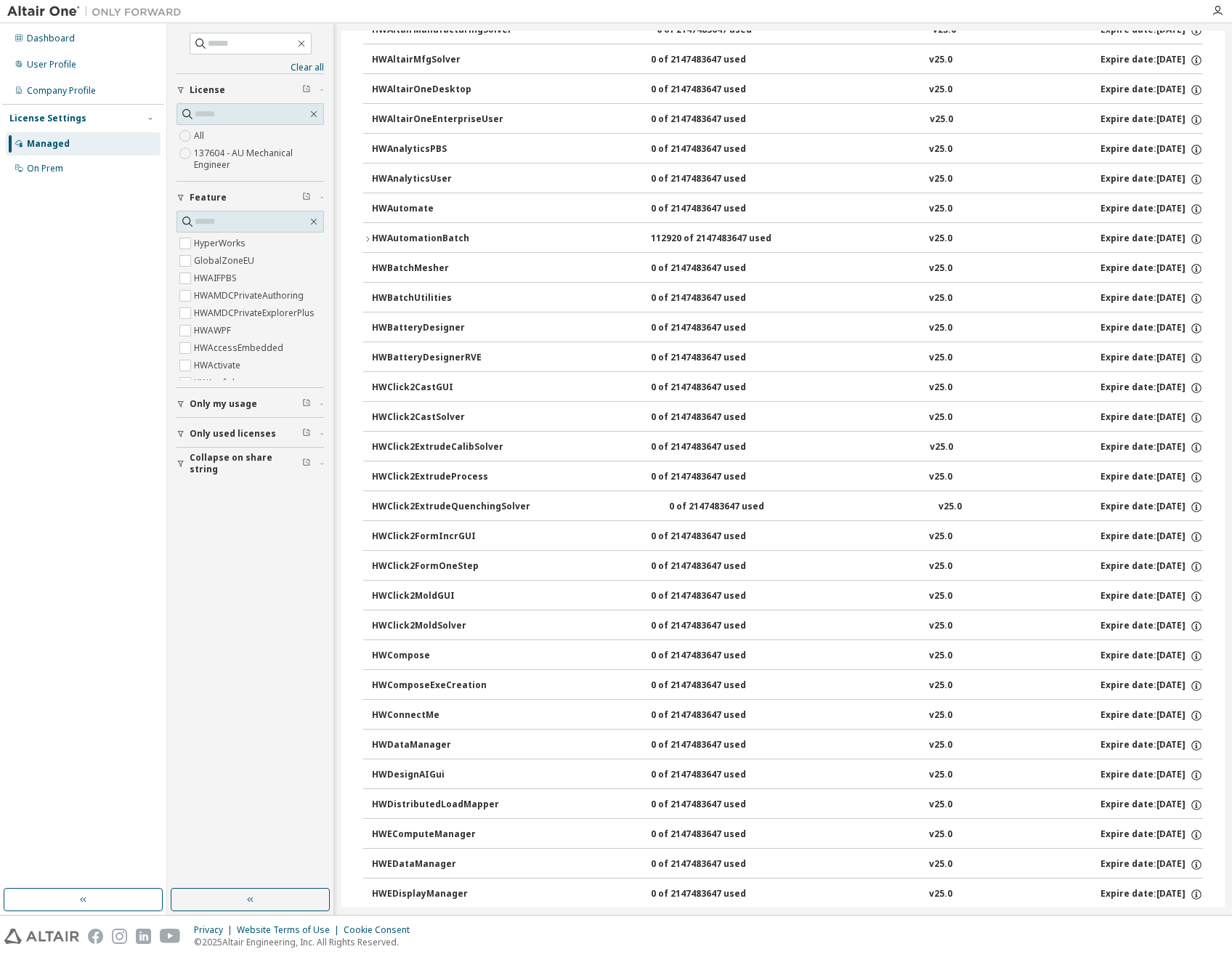
scroll to position [483, 0]
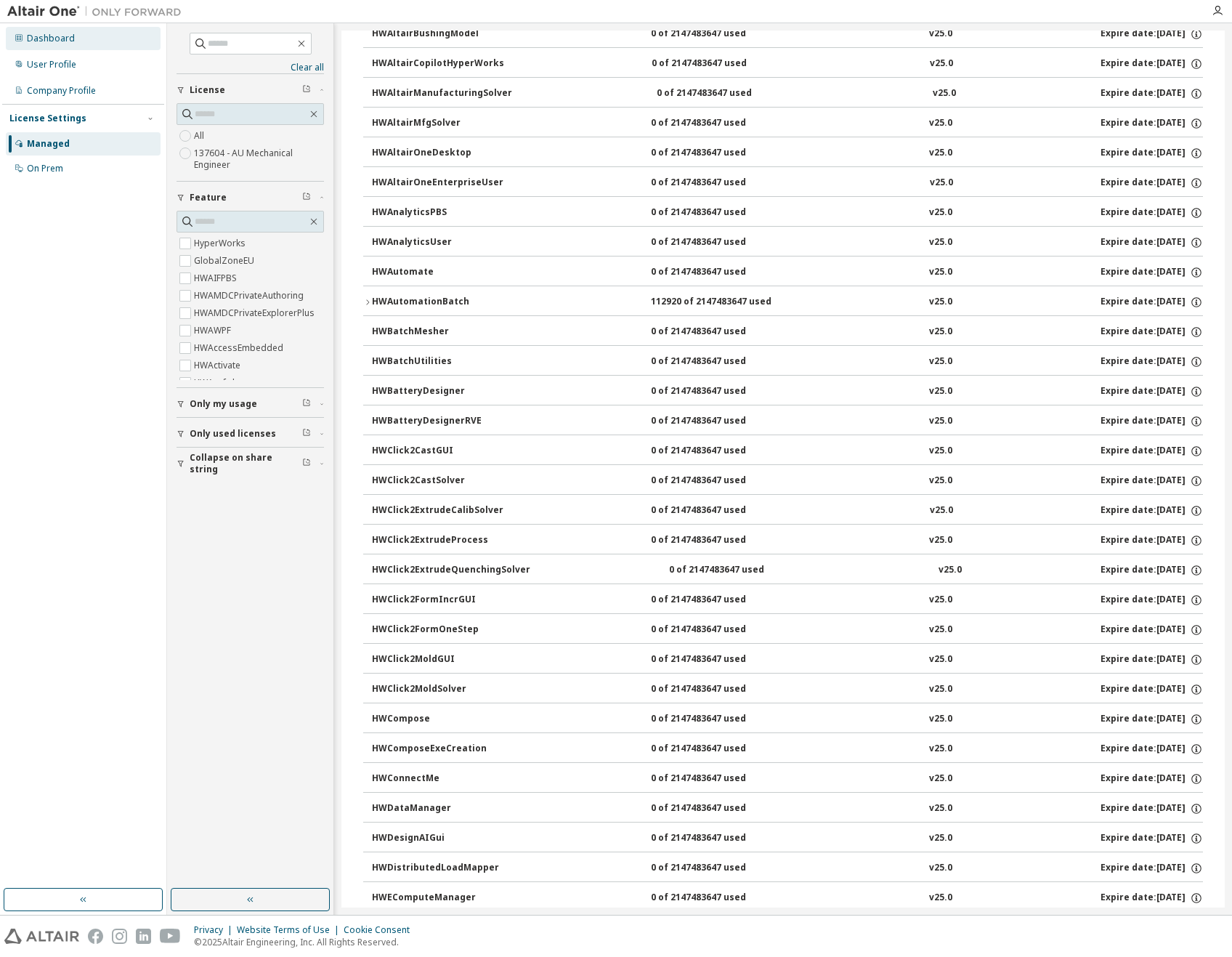
click at [40, 40] on div "Dashboard" at bounding box center [51, 39] width 48 height 12
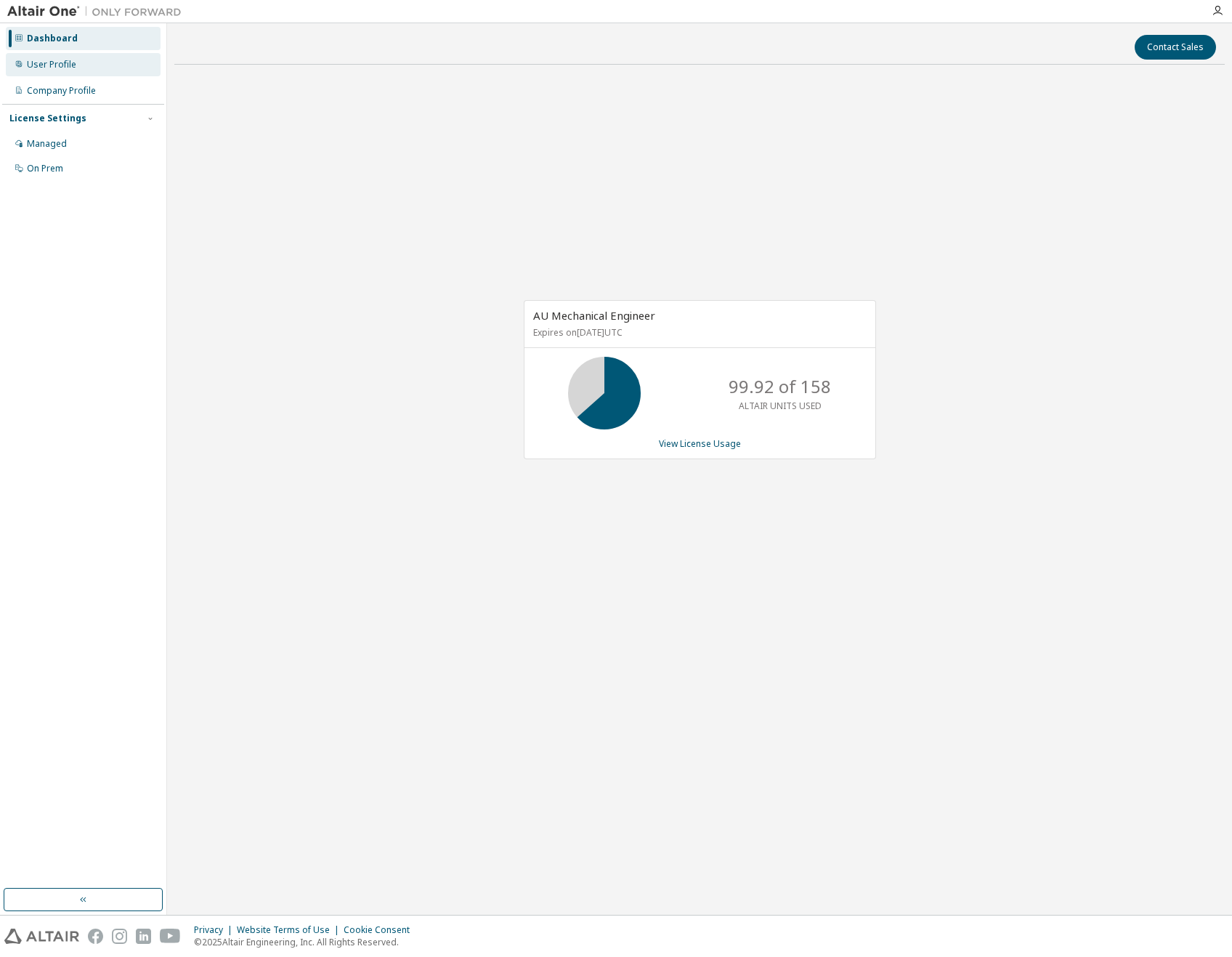
click at [60, 65] on div "User Profile" at bounding box center [51, 65] width 49 height 12
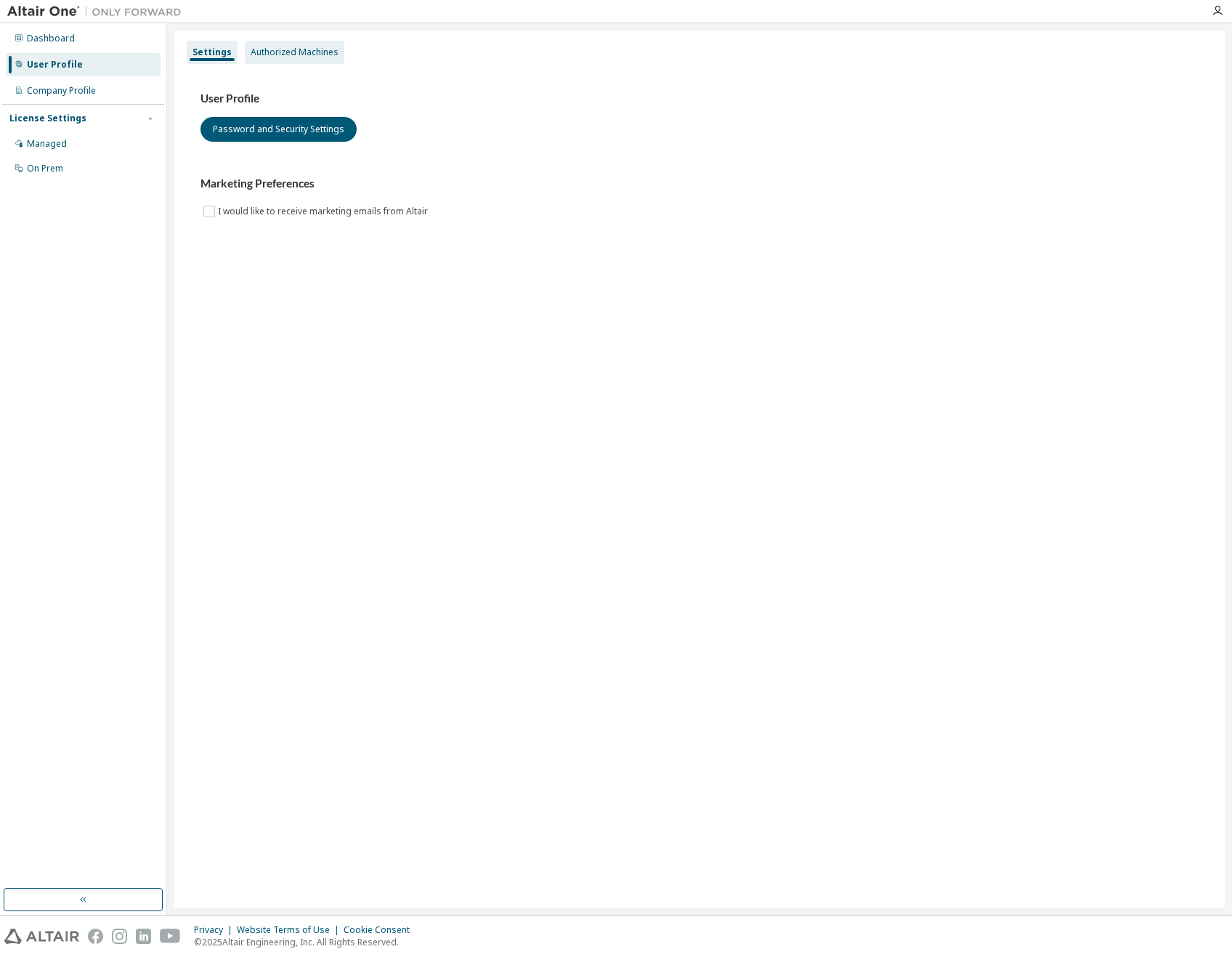
click at [283, 46] on div "Authorized Machines" at bounding box center [294, 52] width 88 height 12
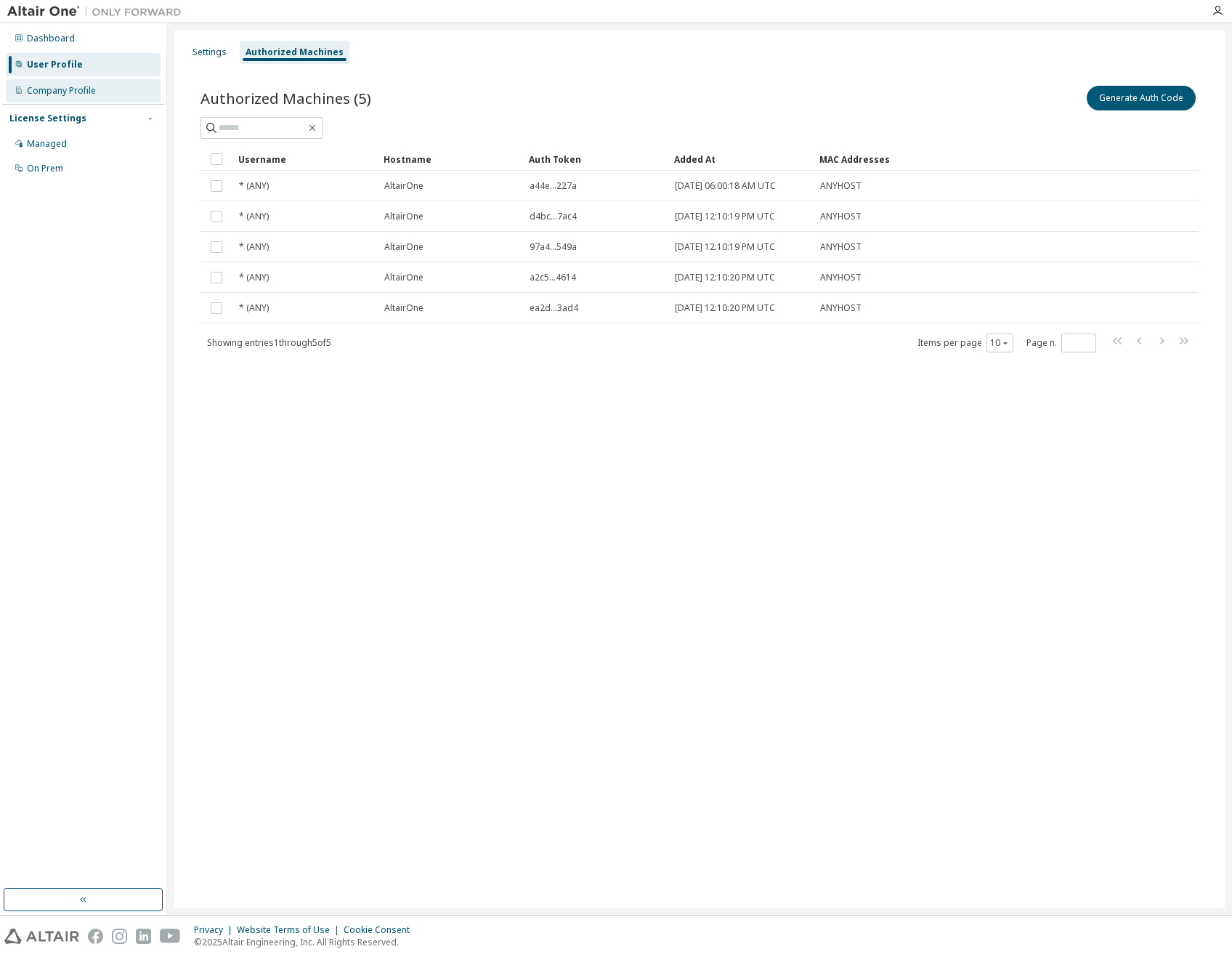
click at [63, 92] on div "Company Profile" at bounding box center [61, 91] width 69 height 12
